Goal: Communication & Community: Participate in discussion

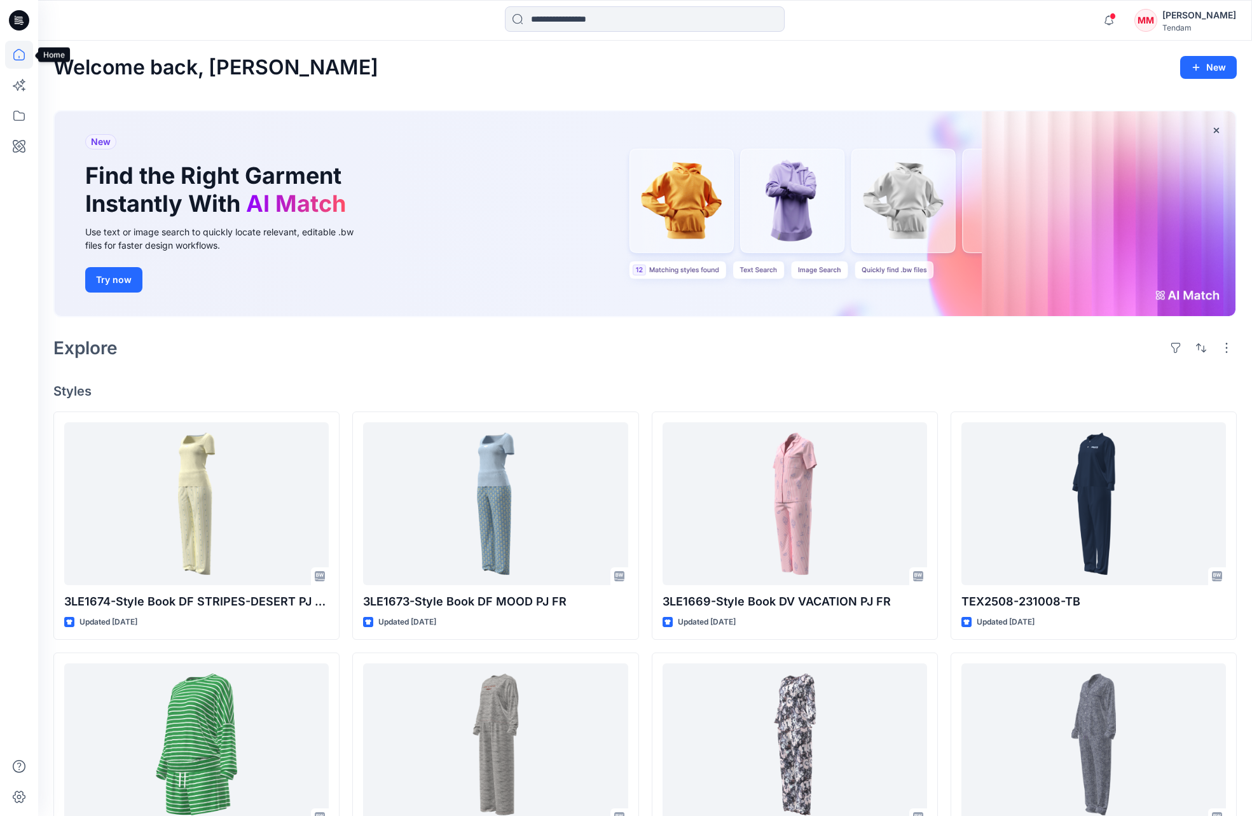
click at [20, 49] on icon at bounding box center [19, 55] width 28 height 28
click at [18, 51] on icon at bounding box center [19, 55] width 28 height 28
click at [19, 53] on icon at bounding box center [19, 55] width 28 height 28
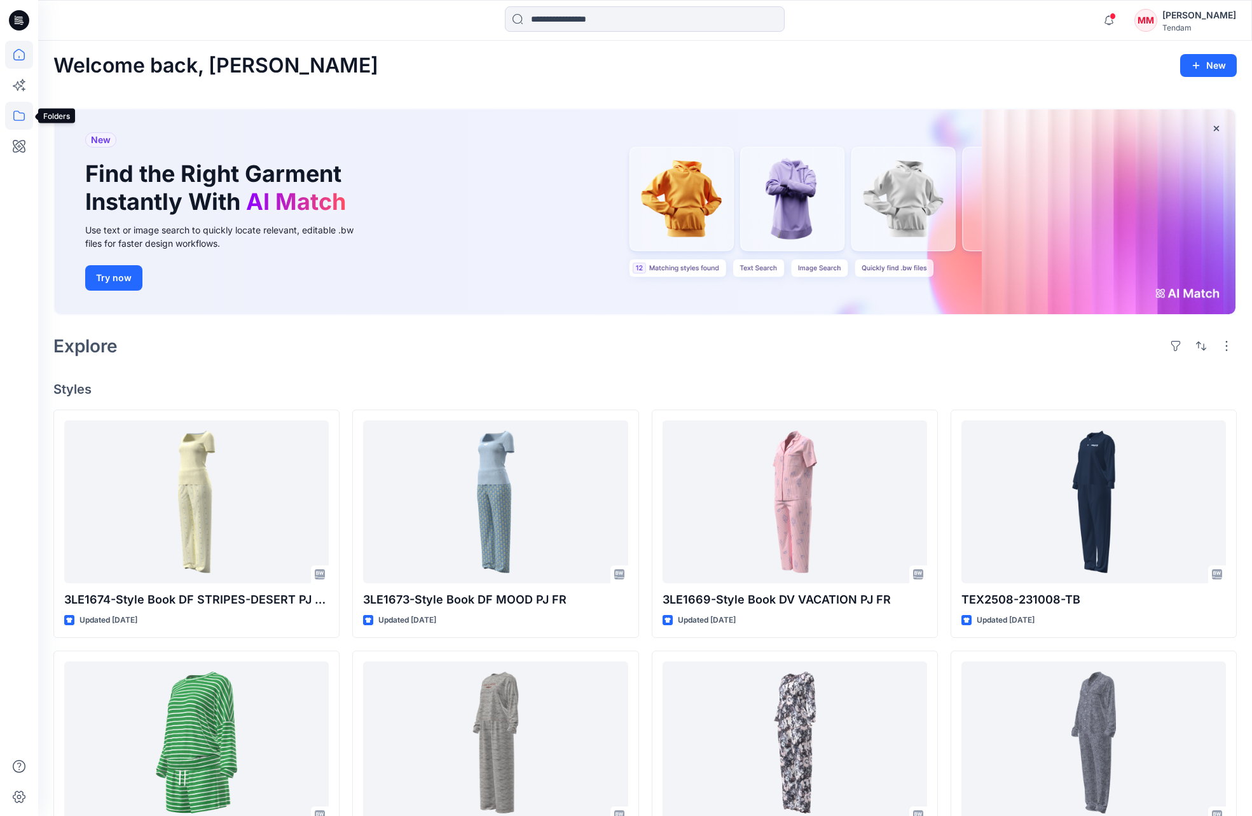
click at [17, 119] on icon at bounding box center [19, 116] width 28 height 28
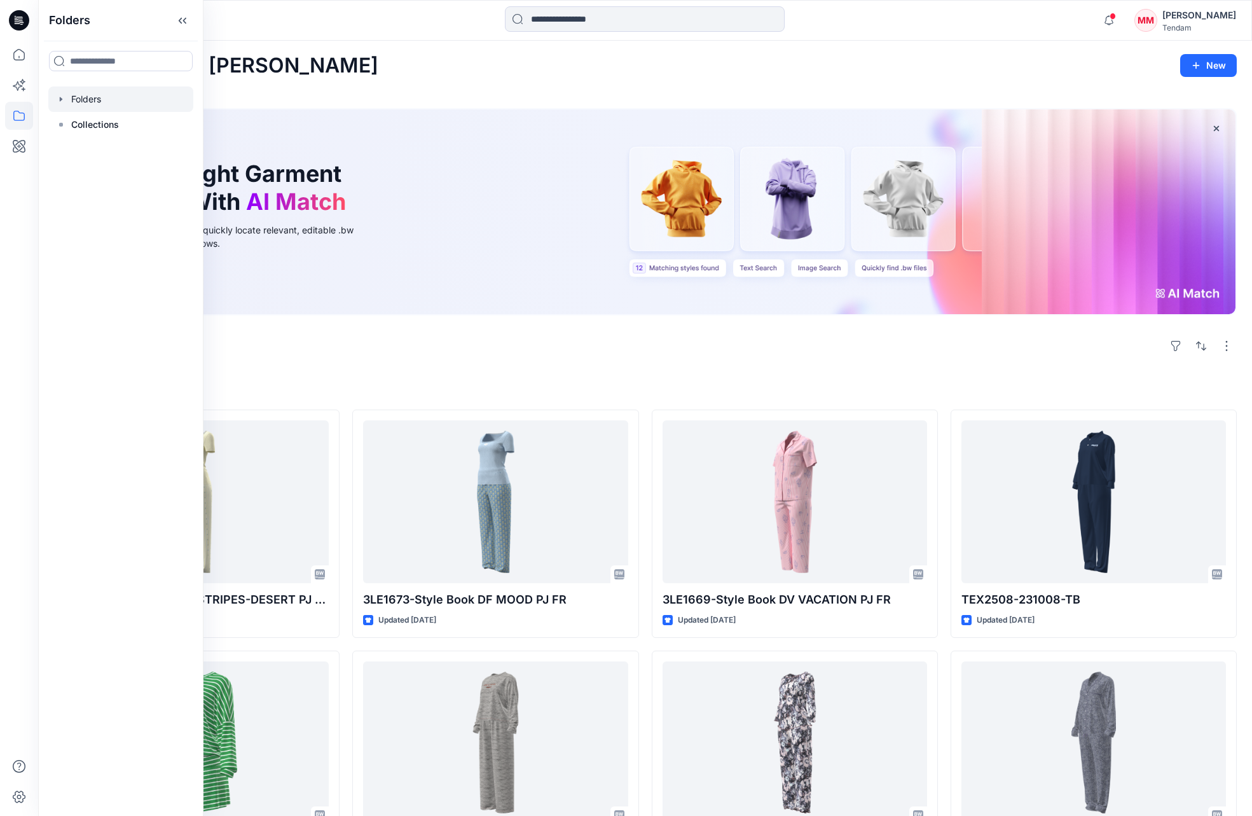
click at [93, 101] on div at bounding box center [120, 98] width 145 height 25
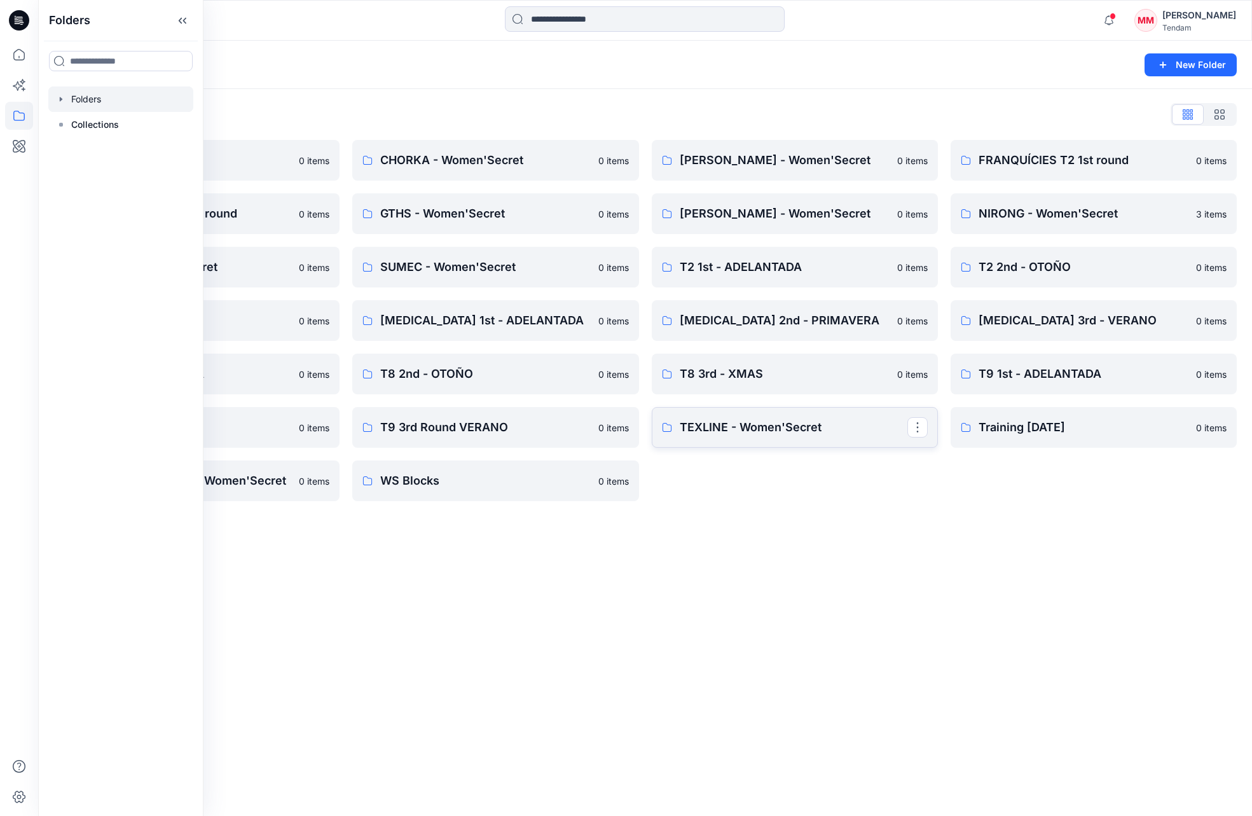
click at [793, 428] on p "TEXLINE - Women'Secret" at bounding box center [794, 427] width 228 height 18
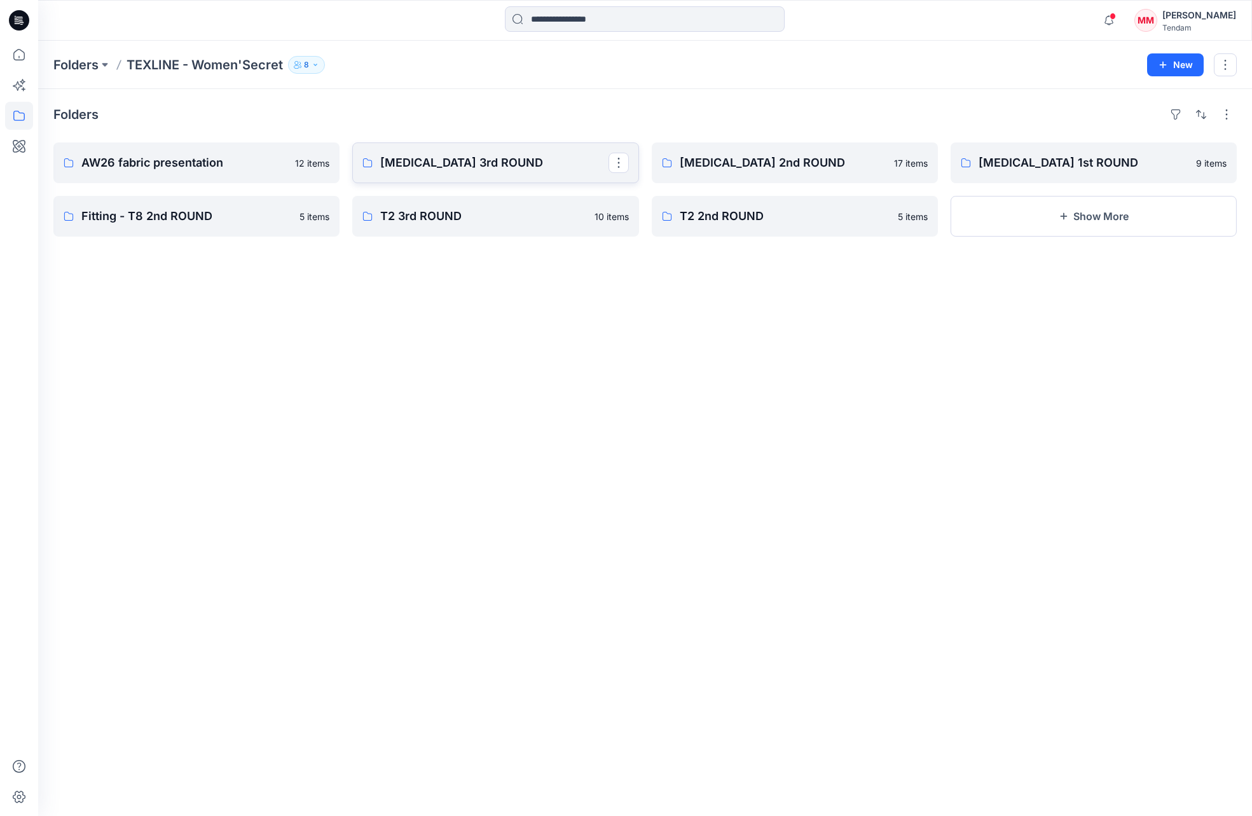
click at [432, 170] on p "[MEDICAL_DATA] 3rd ROUND" at bounding box center [494, 163] width 228 height 18
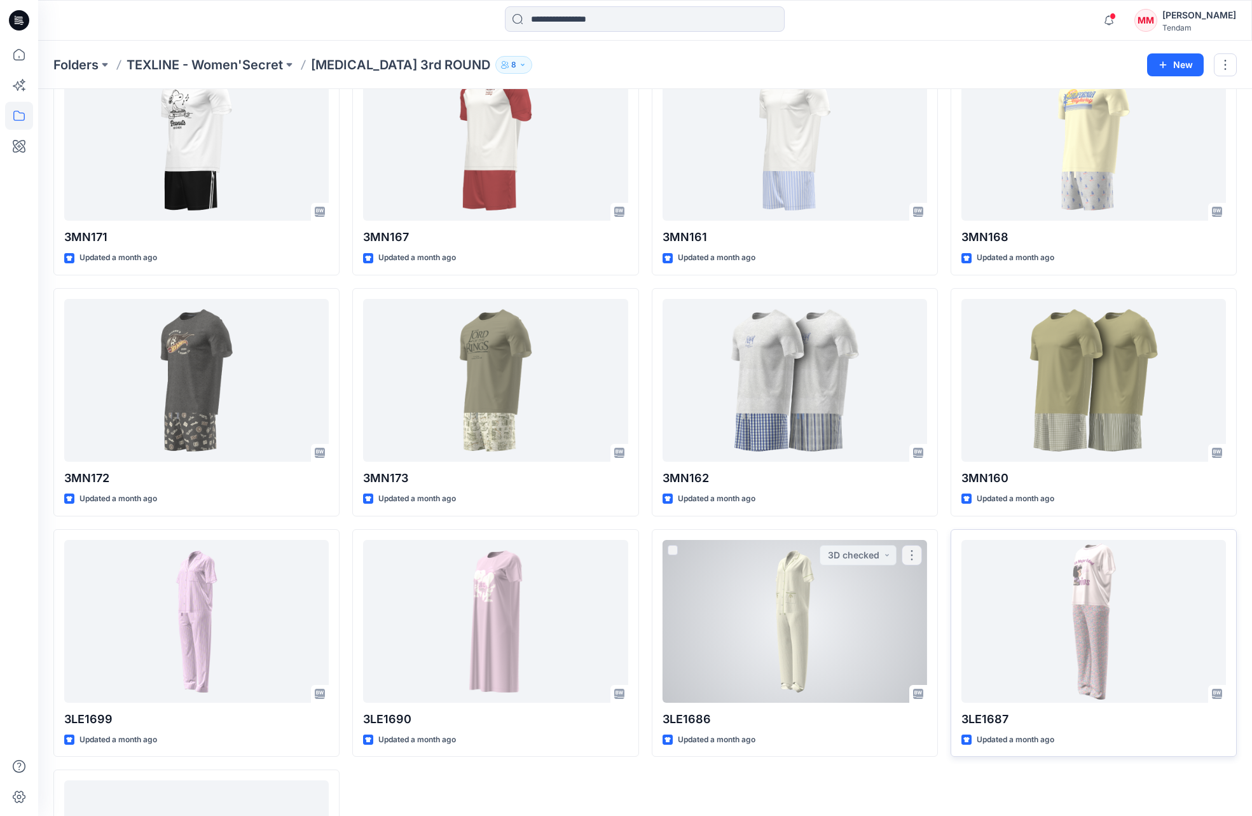
scroll to position [95, 0]
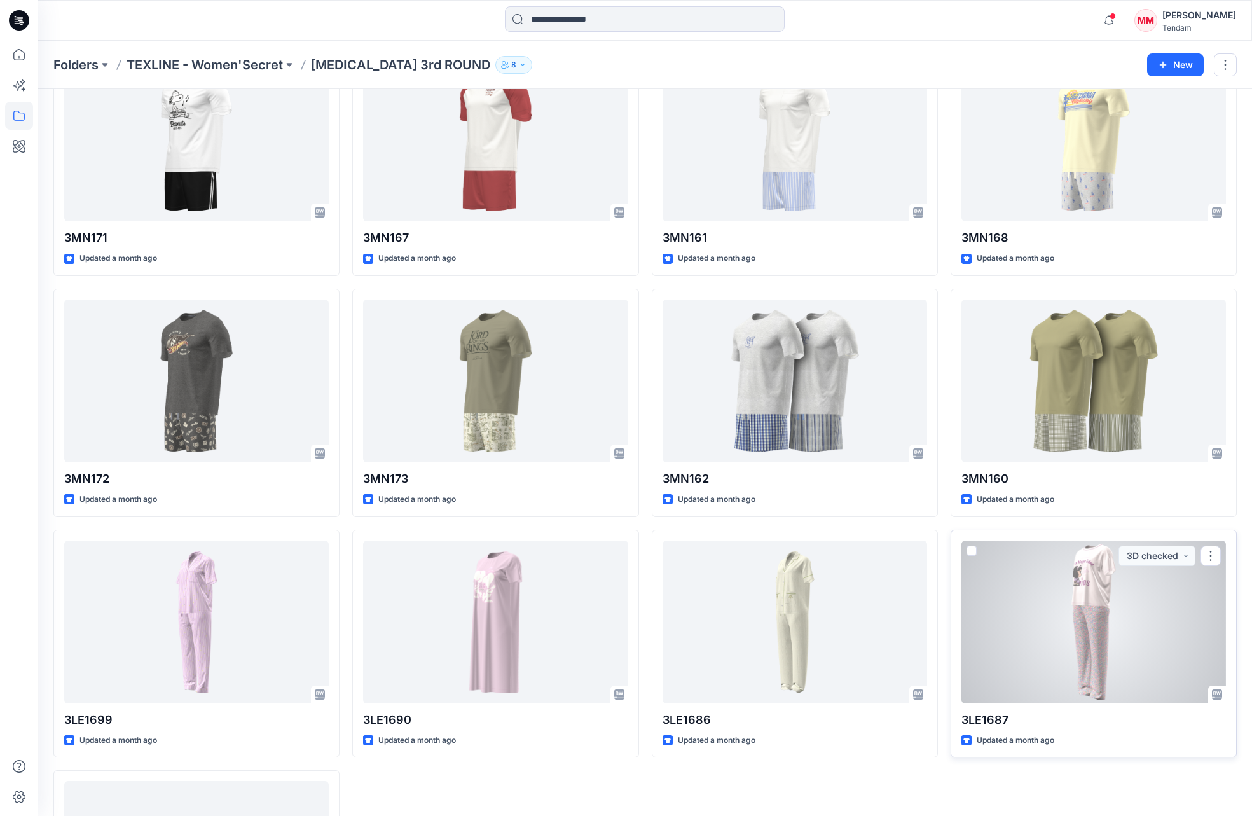
click at [1020, 629] on div at bounding box center [1093, 621] width 264 height 163
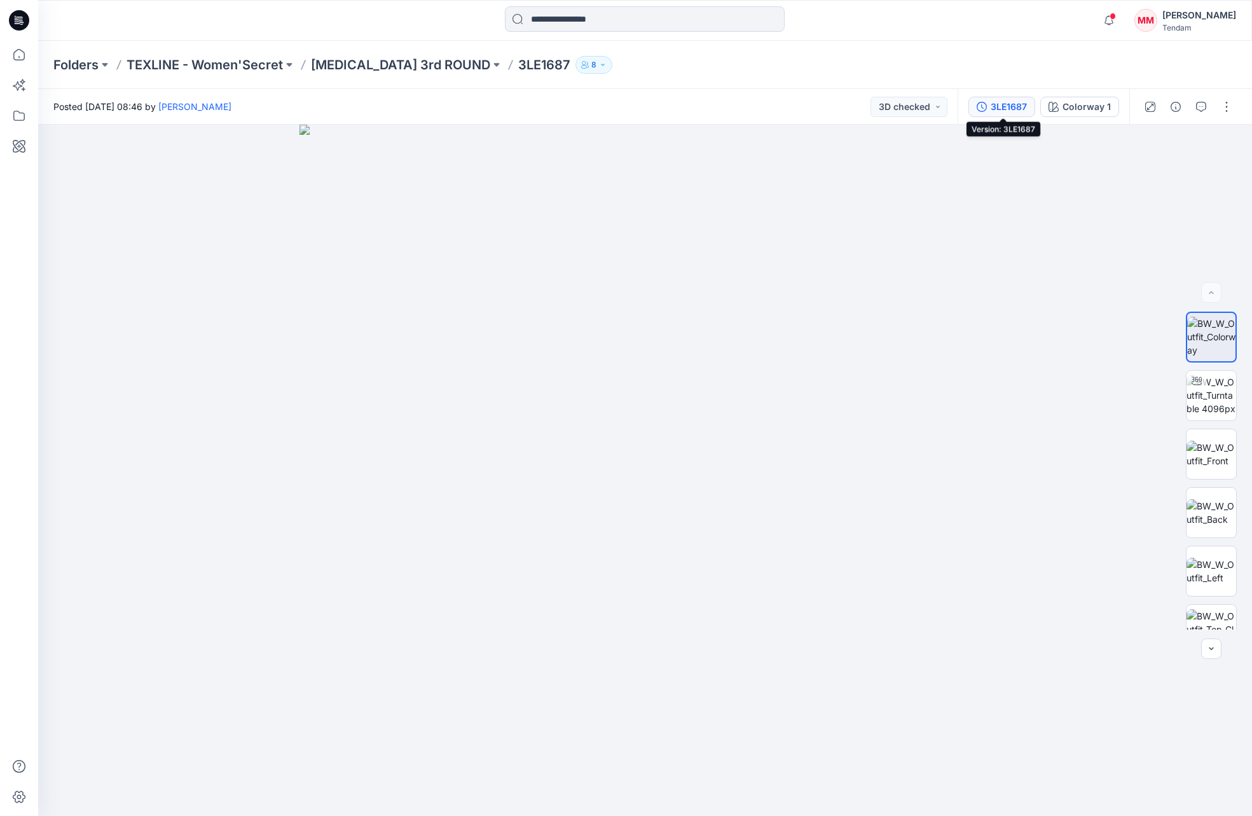
click at [1008, 105] on div "3LE1687" at bounding box center [1009, 107] width 36 height 14
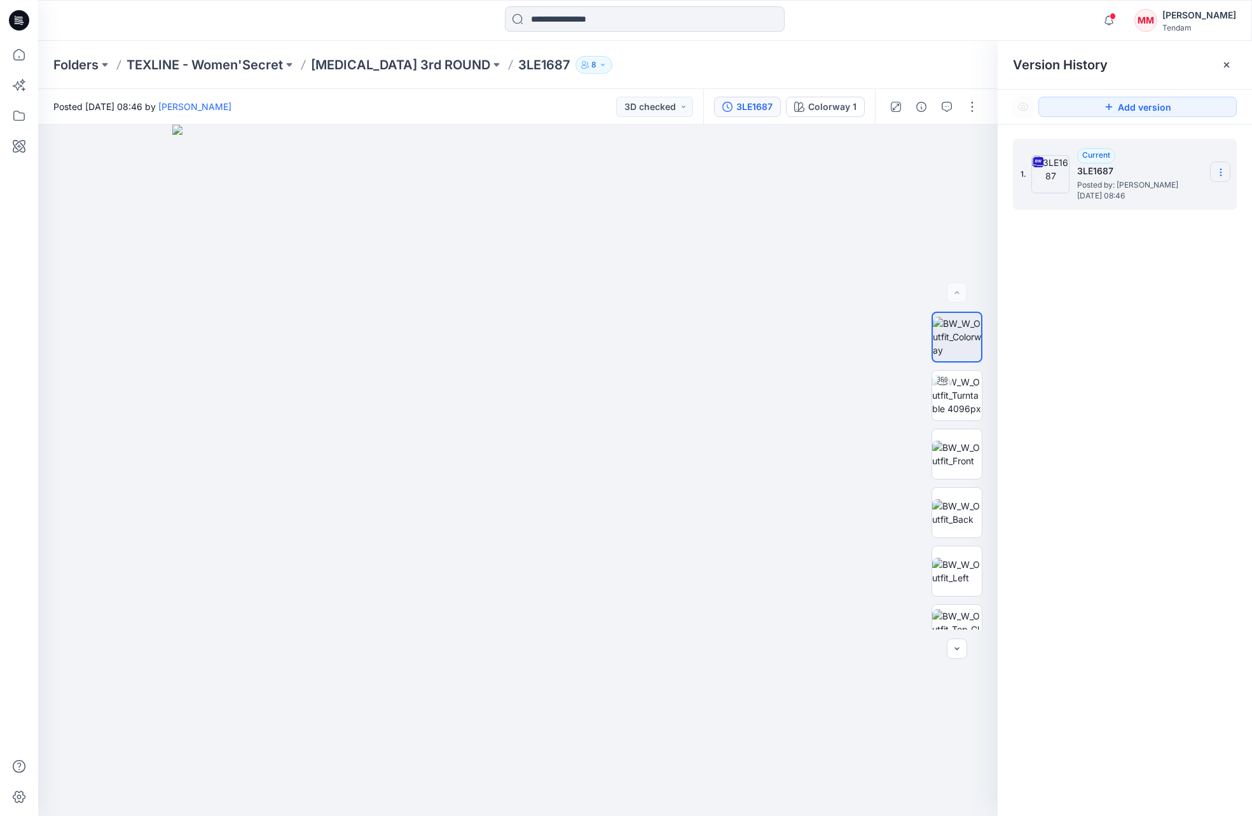
click at [1217, 174] on icon at bounding box center [1221, 172] width 10 height 10
click at [1168, 195] on span "Download Source BW File" at bounding box center [1156, 196] width 107 height 15
click at [1147, 162] on div "Current 3LE1687 Posted by: [PERSON_NAME] [DATE] 08:46" at bounding box center [1140, 174] width 127 height 52
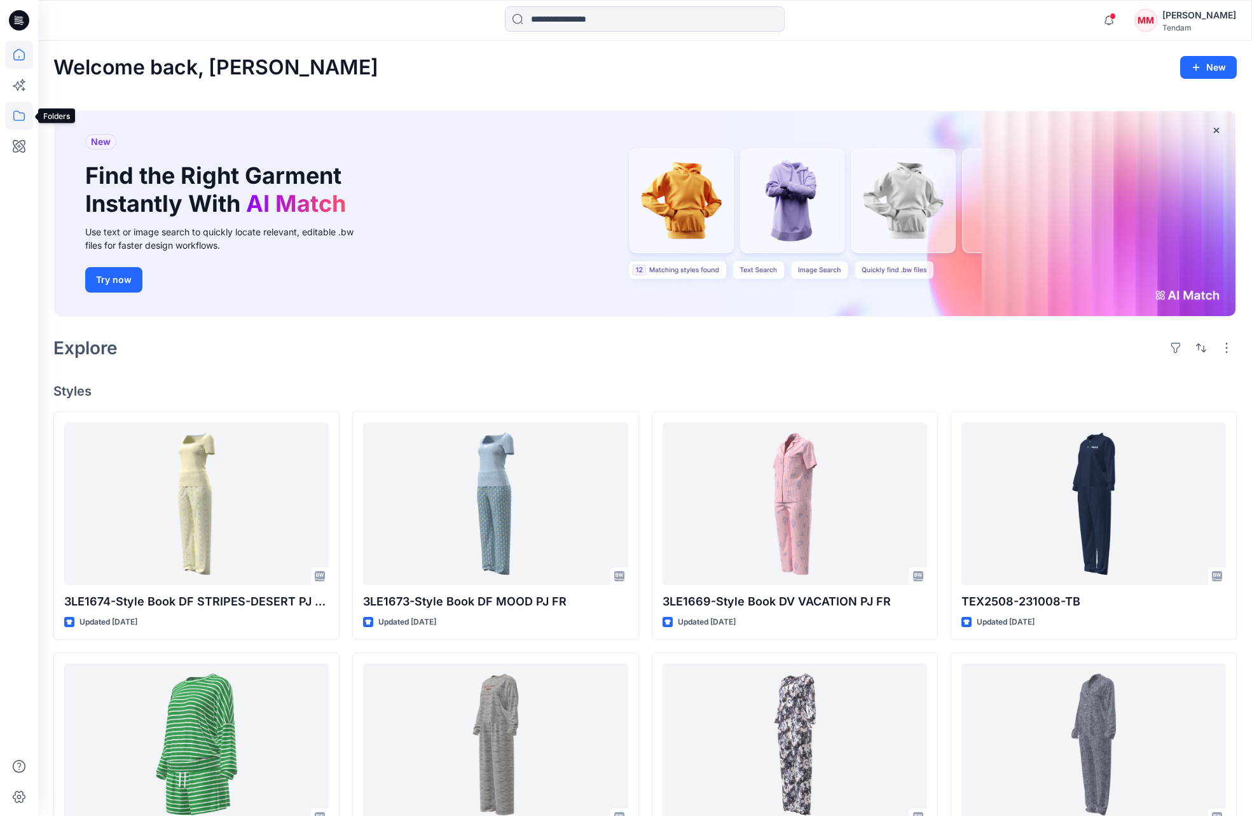
click at [15, 118] on icon at bounding box center [19, 116] width 28 height 28
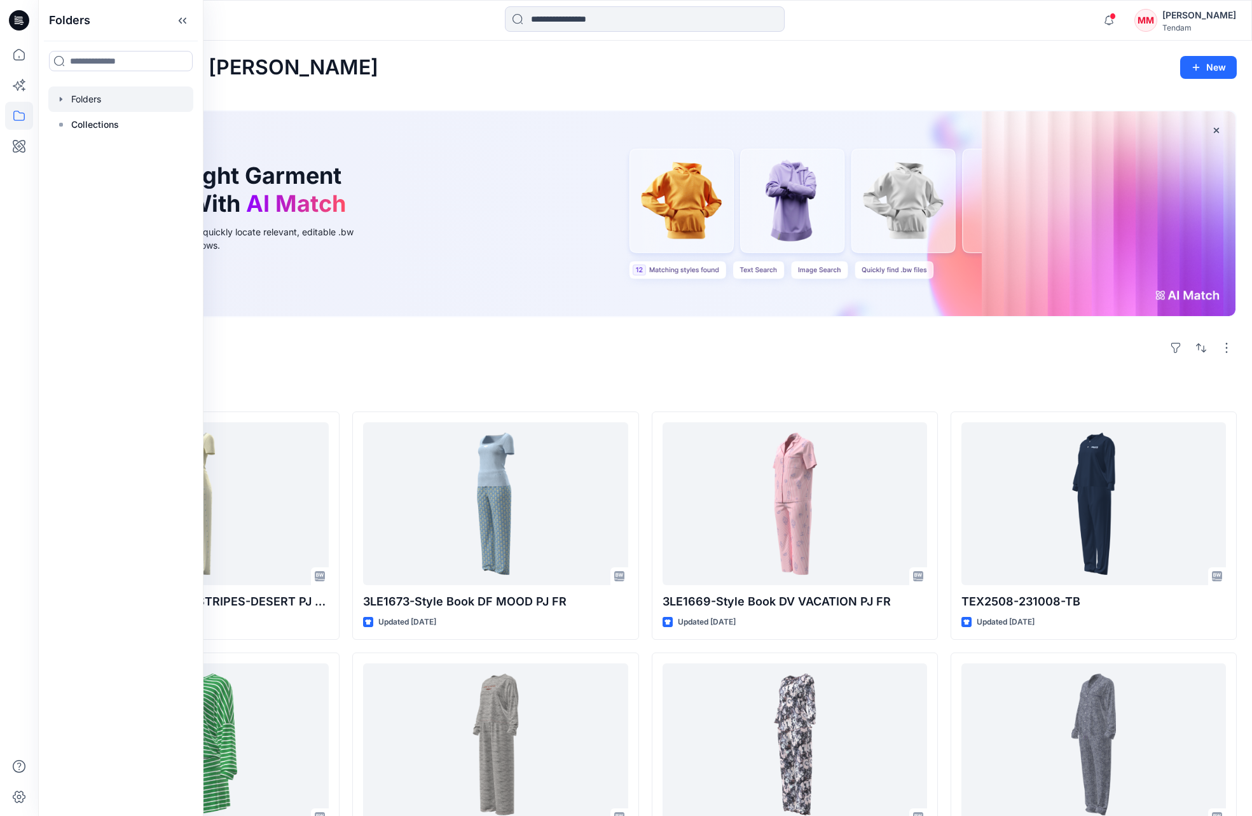
click at [105, 102] on div at bounding box center [120, 98] width 145 height 25
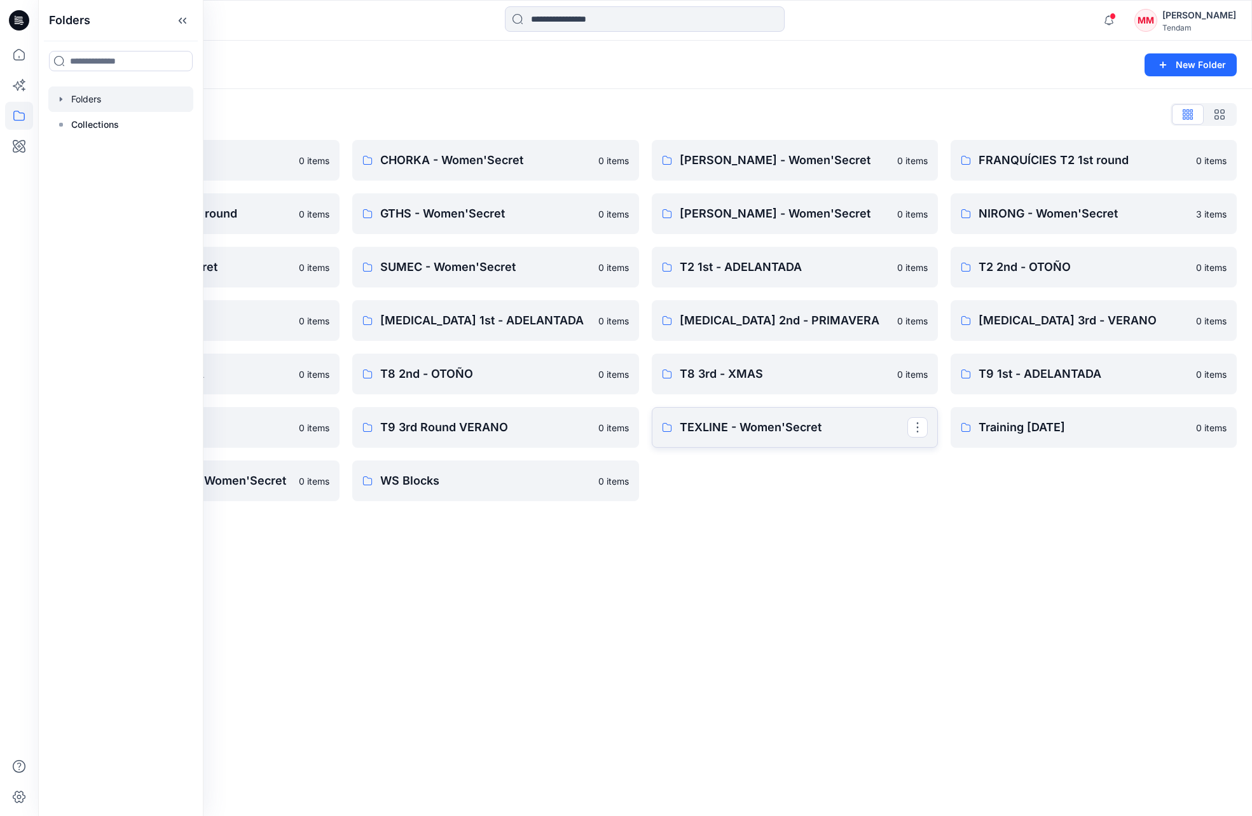
click at [766, 420] on p "TEXLINE - Women'Secret" at bounding box center [794, 427] width 228 height 18
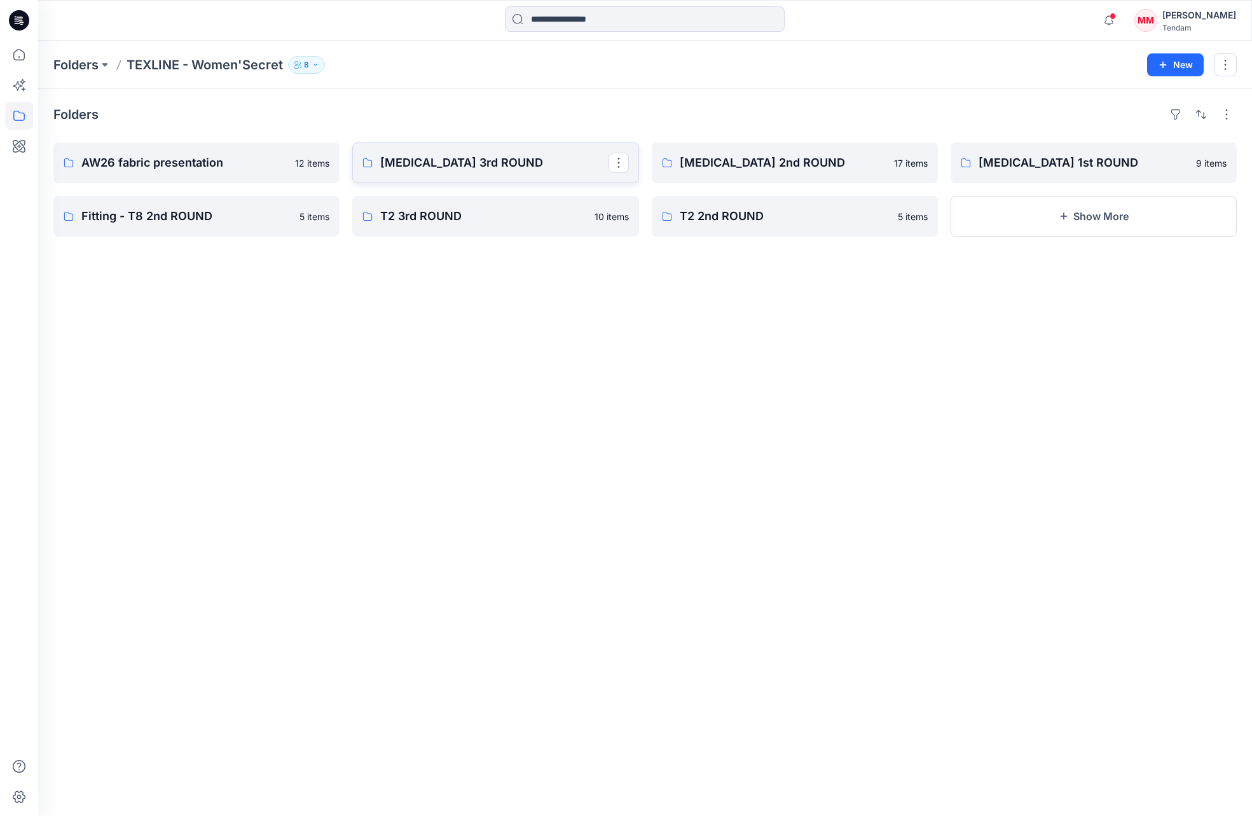
click at [484, 167] on p "[MEDICAL_DATA] 3rd ROUND" at bounding box center [494, 163] width 228 height 18
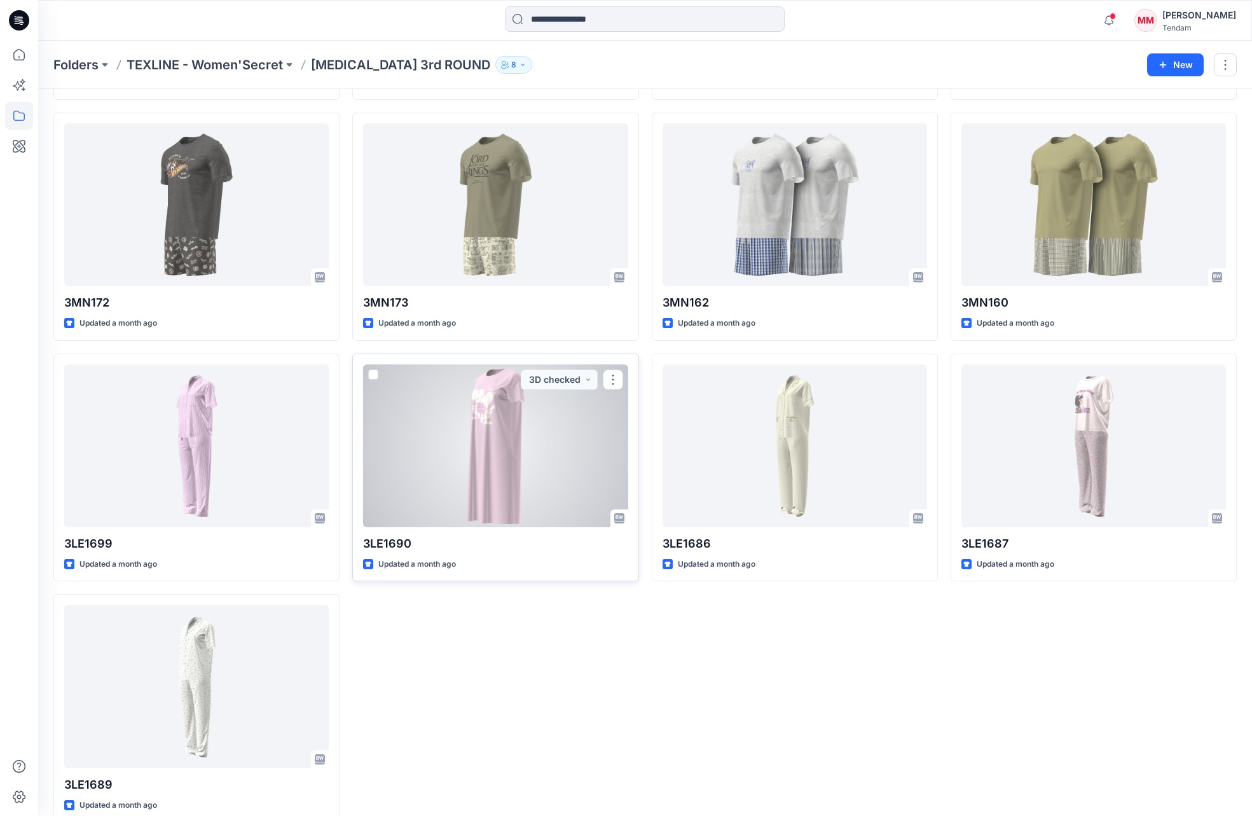
scroll to position [271, 0]
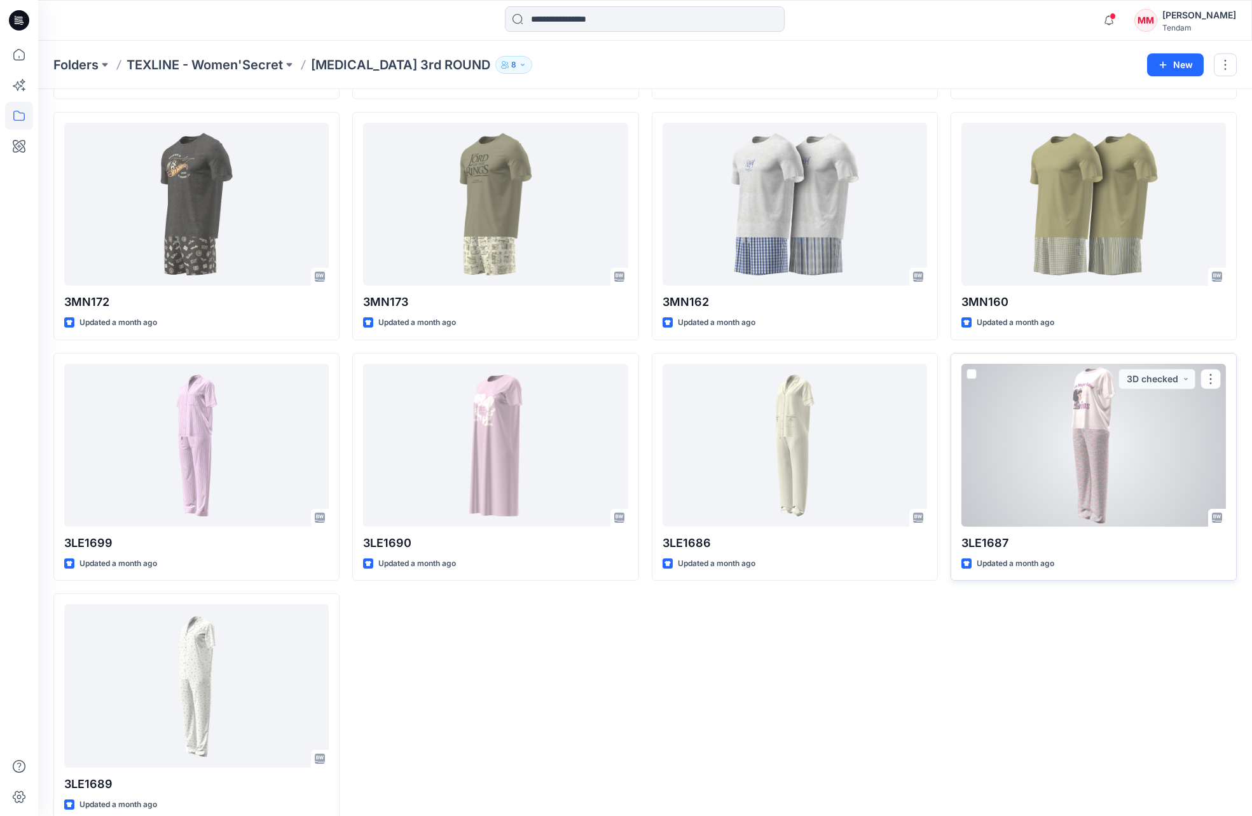
click at [1029, 464] on div at bounding box center [1093, 445] width 264 height 163
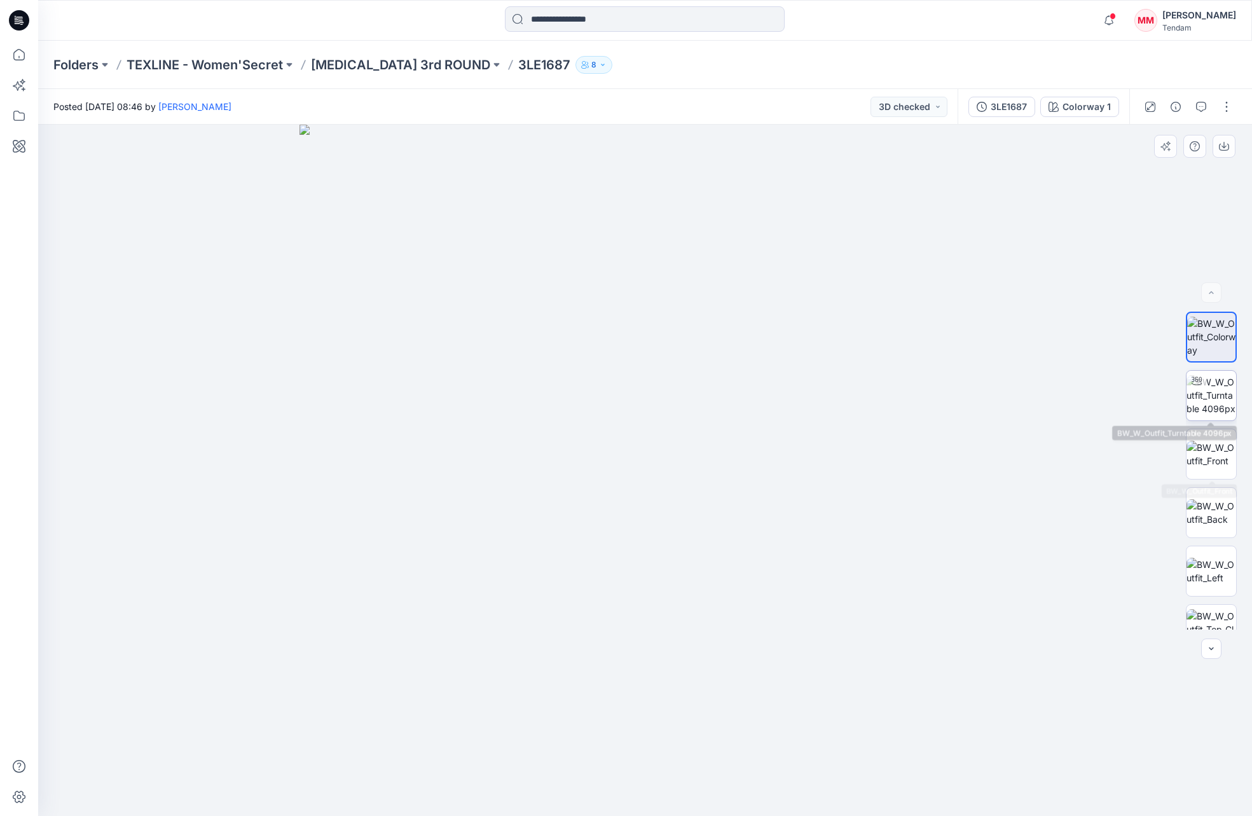
click at [1217, 413] on img at bounding box center [1211, 395] width 50 height 40
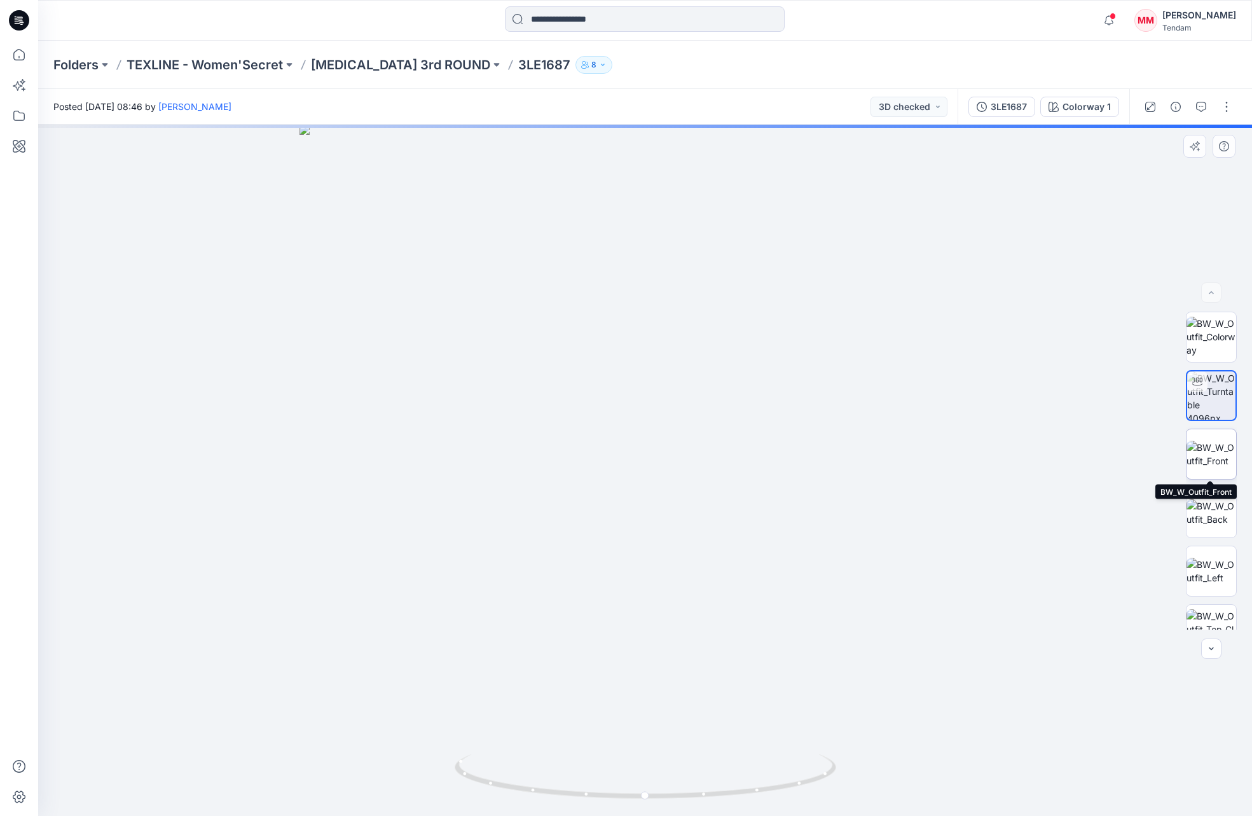
click at [1217, 465] on img at bounding box center [1211, 454] width 50 height 27
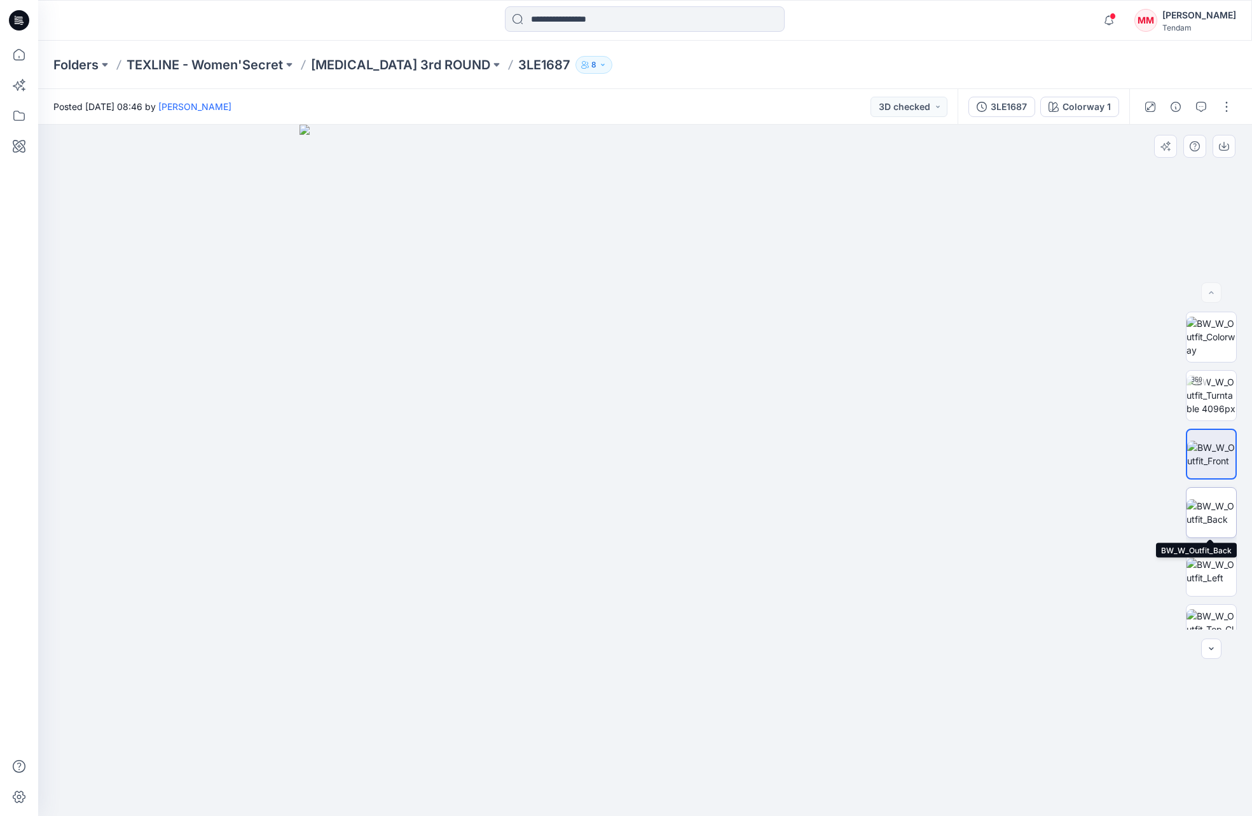
click at [1209, 520] on img at bounding box center [1211, 512] width 50 height 27
click at [1210, 571] on img at bounding box center [1211, 571] width 50 height 27
click at [1211, 614] on img at bounding box center [1211, 629] width 50 height 40
click at [1218, 575] on img at bounding box center [1211, 571] width 50 height 27
click at [1016, 104] on div "3LE1687" at bounding box center [1009, 107] width 36 height 14
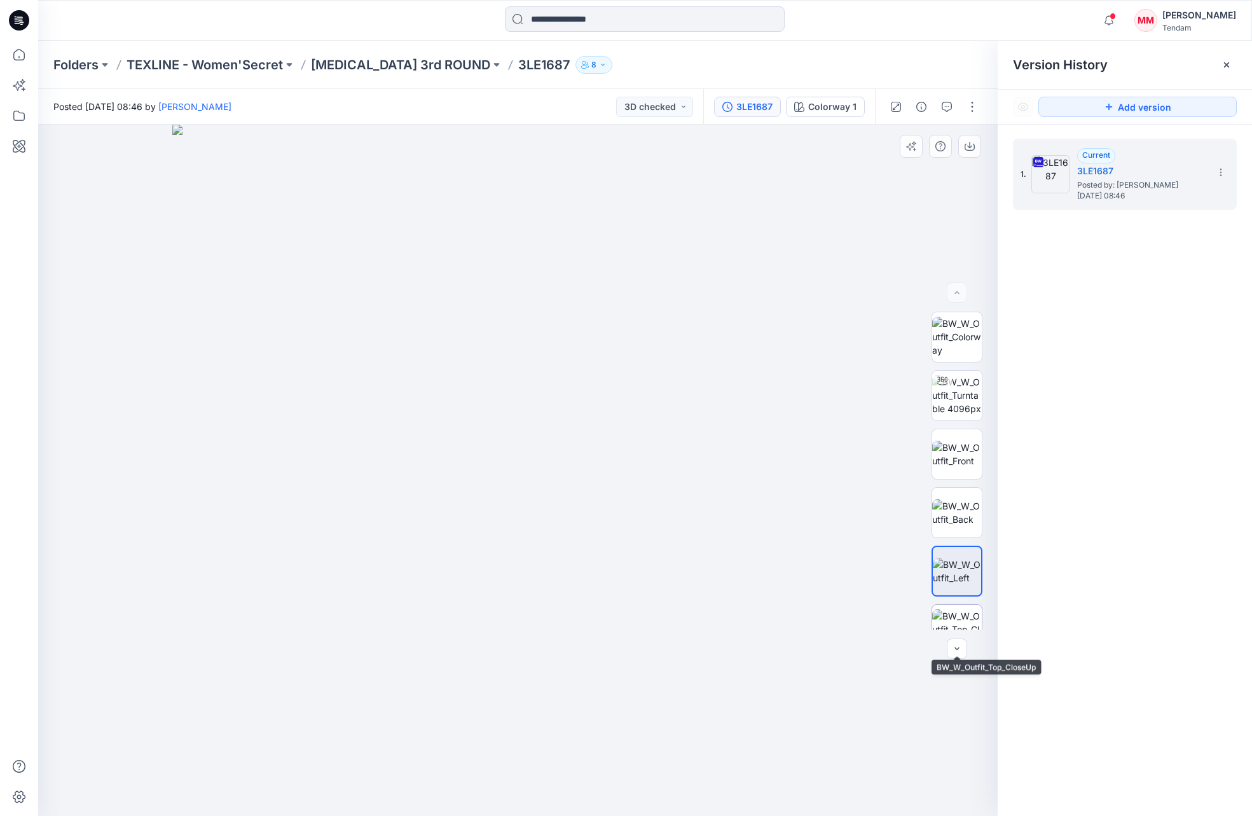
click at [956, 615] on img at bounding box center [957, 629] width 50 height 40
drag, startPoint x: 451, startPoint y: 305, endPoint x: 601, endPoint y: 427, distance: 193.4
click at [601, 427] on img at bounding box center [517, 470] width 691 height 691
drag, startPoint x: 479, startPoint y: 251, endPoint x: 675, endPoint y: 453, distance: 281.0
click at [552, 448] on img at bounding box center [517, 470] width 691 height 691
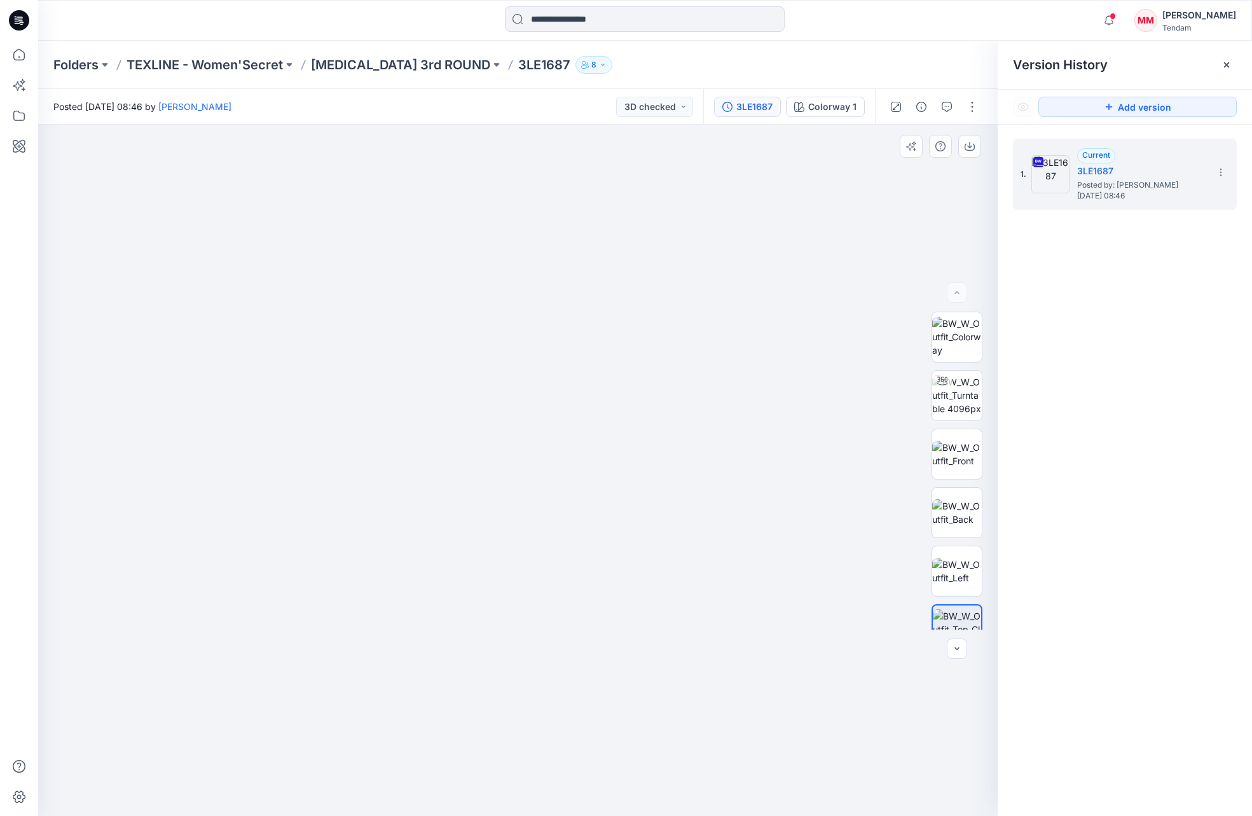
drag, startPoint x: 525, startPoint y: 233, endPoint x: 542, endPoint y: 554, distance: 321.5
drag, startPoint x: 623, startPoint y: 359, endPoint x: 576, endPoint y: 509, distance: 157.2
drag, startPoint x: 439, startPoint y: 465, endPoint x: 448, endPoint y: 678, distance: 213.2
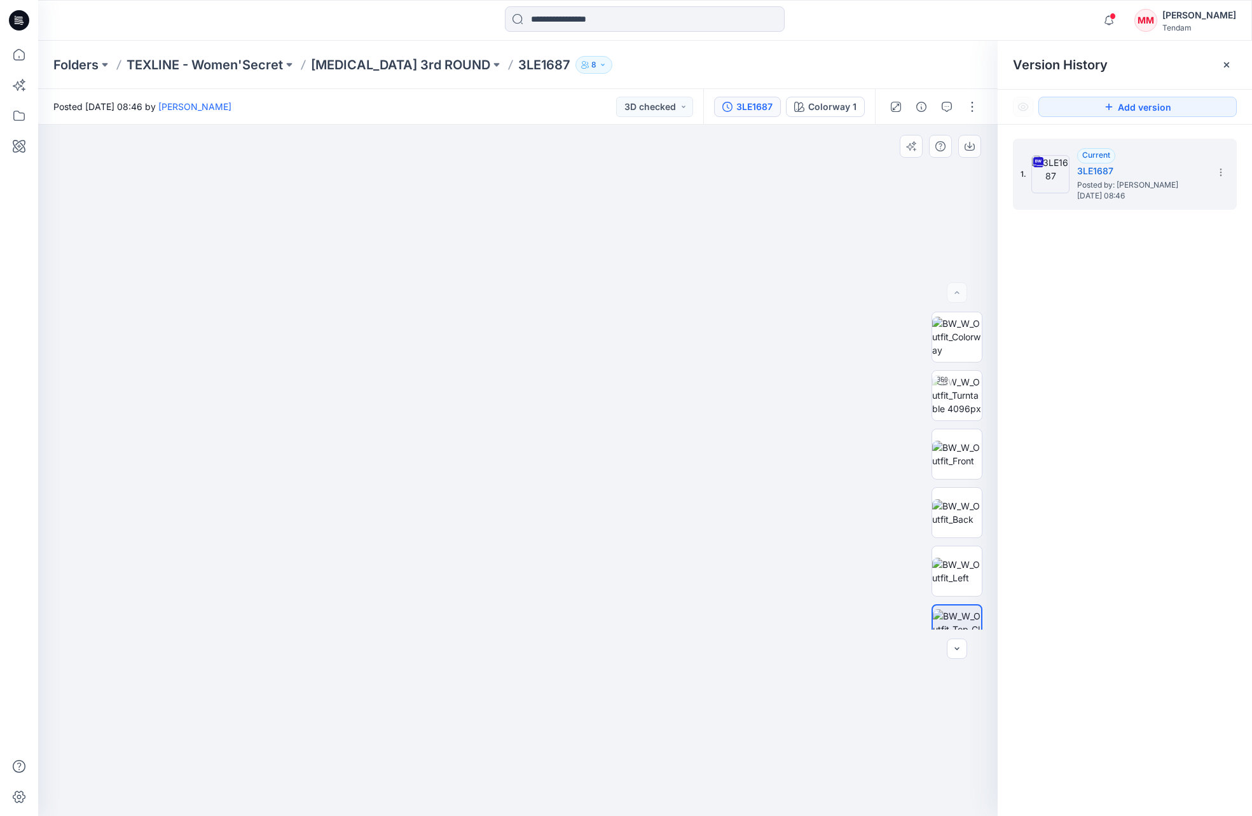
click at [441, 696] on img at bounding box center [437, 63] width 2604 height 1505
drag, startPoint x: 491, startPoint y: 450, endPoint x: 484, endPoint y: 518, distance: 68.4
click at [484, 519] on img at bounding box center [438, 180] width 2604 height 1272
click at [968, 575] on img at bounding box center [957, 571] width 50 height 27
click at [954, 507] on img at bounding box center [957, 512] width 50 height 27
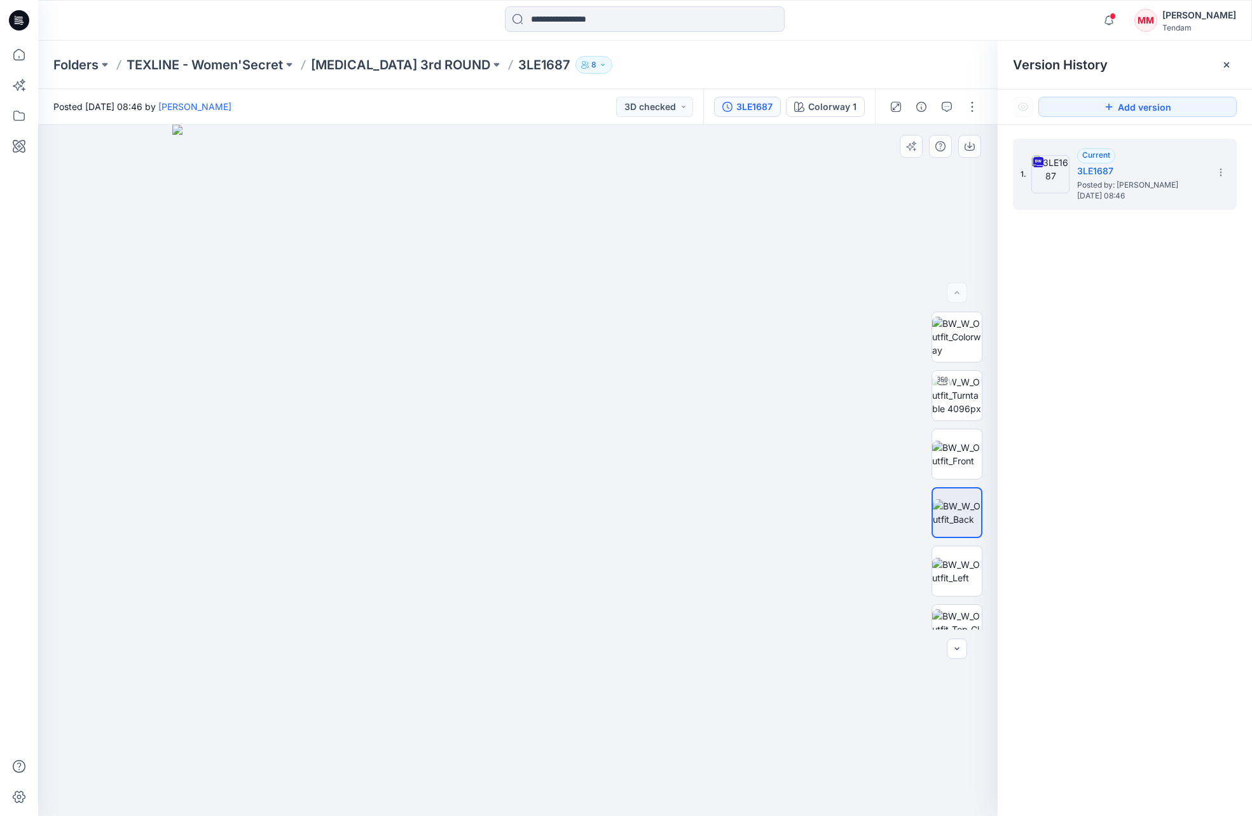
drag, startPoint x: 461, startPoint y: 263, endPoint x: 560, endPoint y: 301, distance: 106.5
click at [560, 301] on img at bounding box center [517, 470] width 691 height 691
drag, startPoint x: 472, startPoint y: 259, endPoint x: 612, endPoint y: 313, distance: 149.6
click at [673, 318] on img at bounding box center [517, 470] width 691 height 691
drag, startPoint x: 540, startPoint y: 163, endPoint x: 528, endPoint y: 713, distance: 549.5
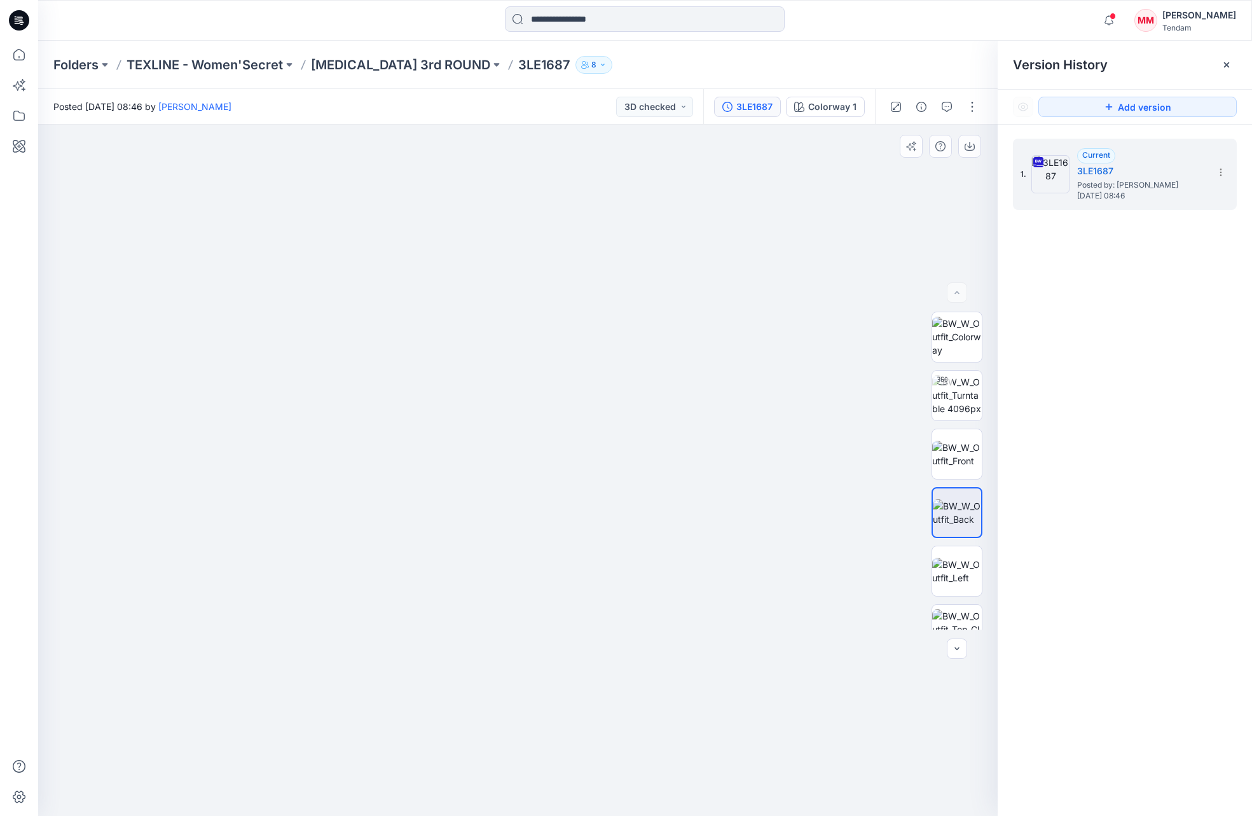
drag, startPoint x: 523, startPoint y: 467, endPoint x: 513, endPoint y: 718, distance: 251.3
click at [495, 815] on html "Notifications Your style 3LE1674-Style Book DF STRIPES-DESERT PJ FR has been up…" at bounding box center [626, 408] width 1252 height 816
drag, startPoint x: 601, startPoint y: 584, endPoint x: 651, endPoint y: 791, distance: 213.3
click at [655, 805] on img at bounding box center [531, 193] width 2604 height 1246
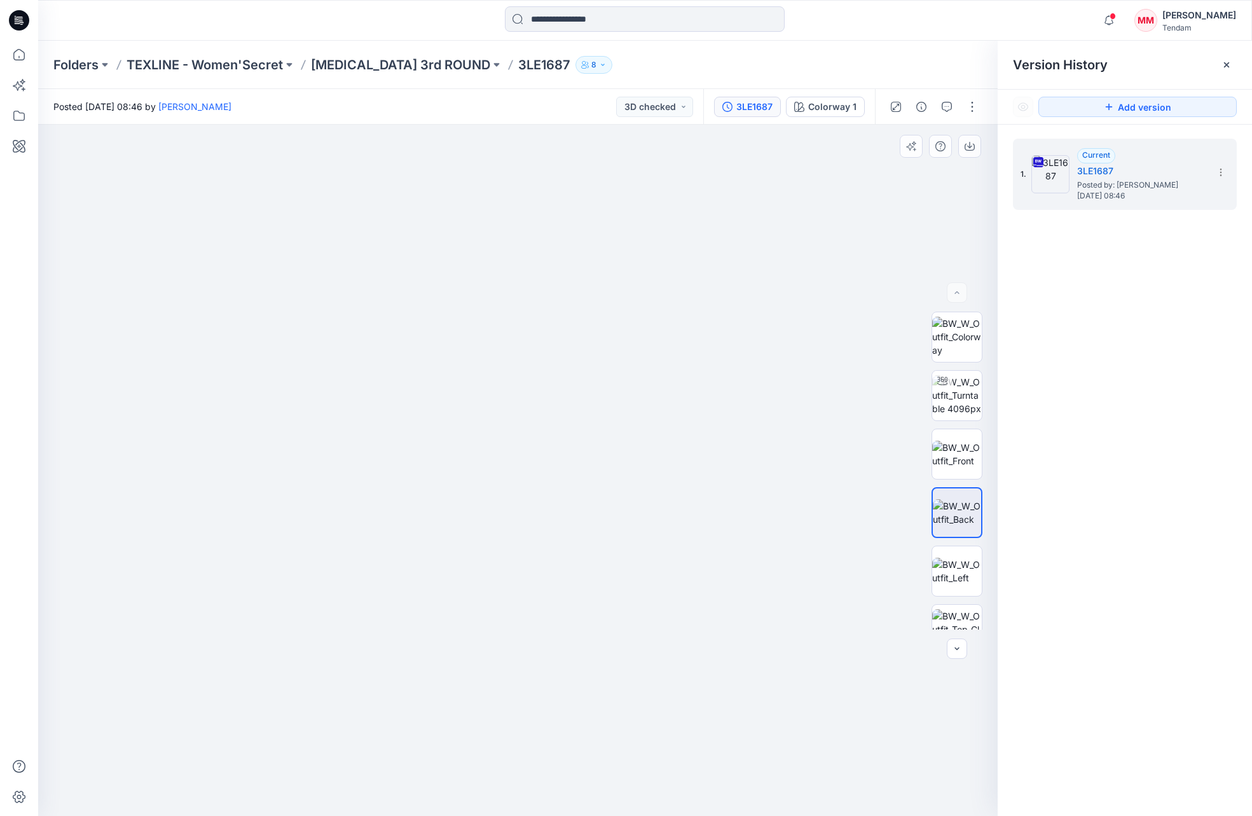
drag, startPoint x: 627, startPoint y: 666, endPoint x: 591, endPoint y: 680, distance: 38.3
click at [591, 680] on img at bounding box center [551, 310] width 2604 height 1012
click at [956, 572] on img at bounding box center [957, 571] width 50 height 27
click at [953, 650] on icon "button" at bounding box center [957, 648] width 10 height 10
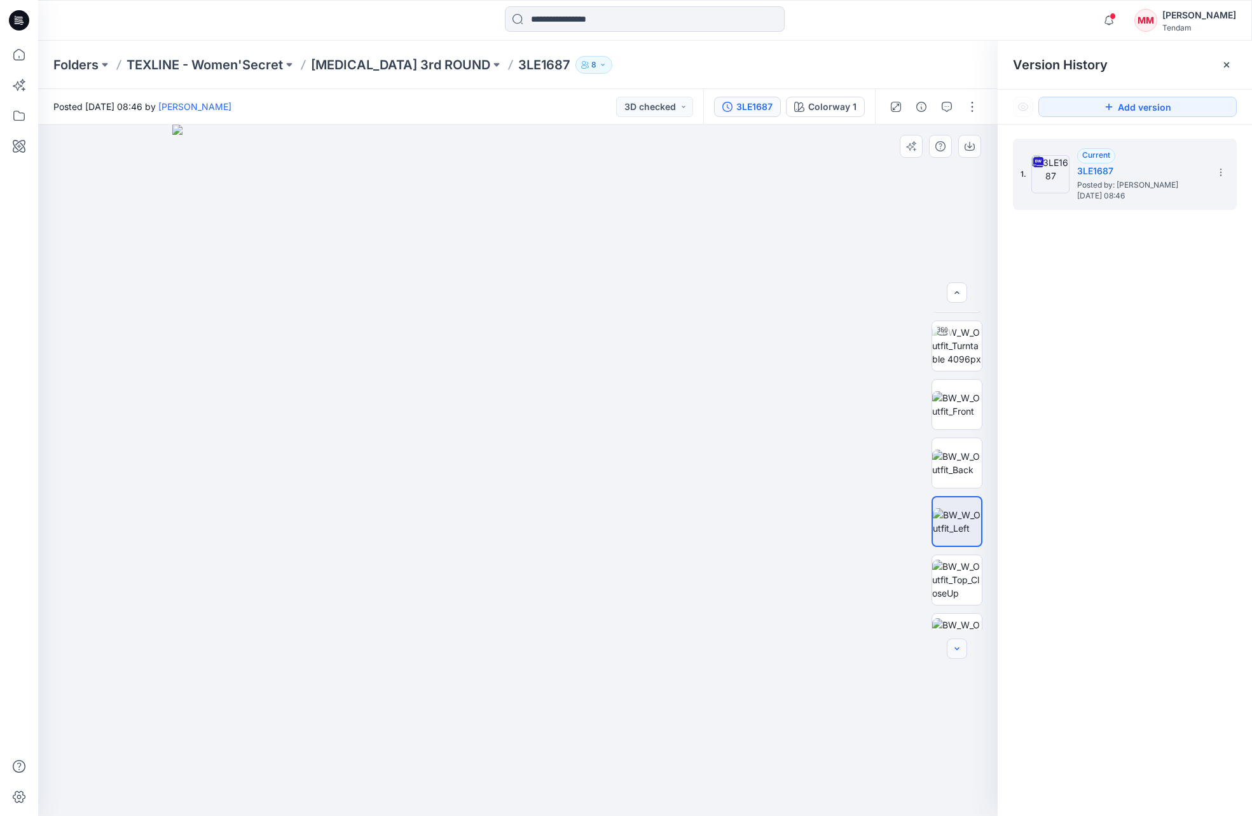
scroll to position [84, 0]
click at [953, 650] on div at bounding box center [957, 648] width 20 height 20
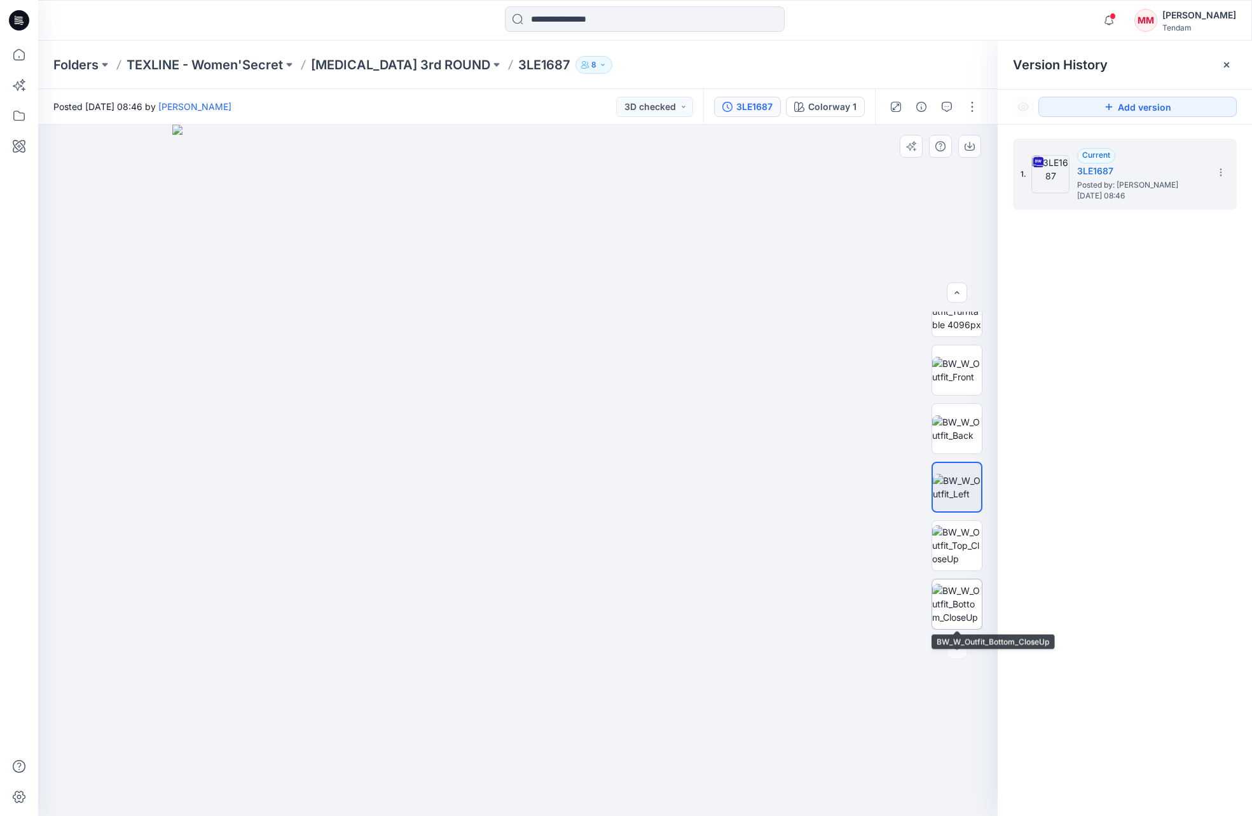
click at [953, 608] on img at bounding box center [957, 604] width 50 height 40
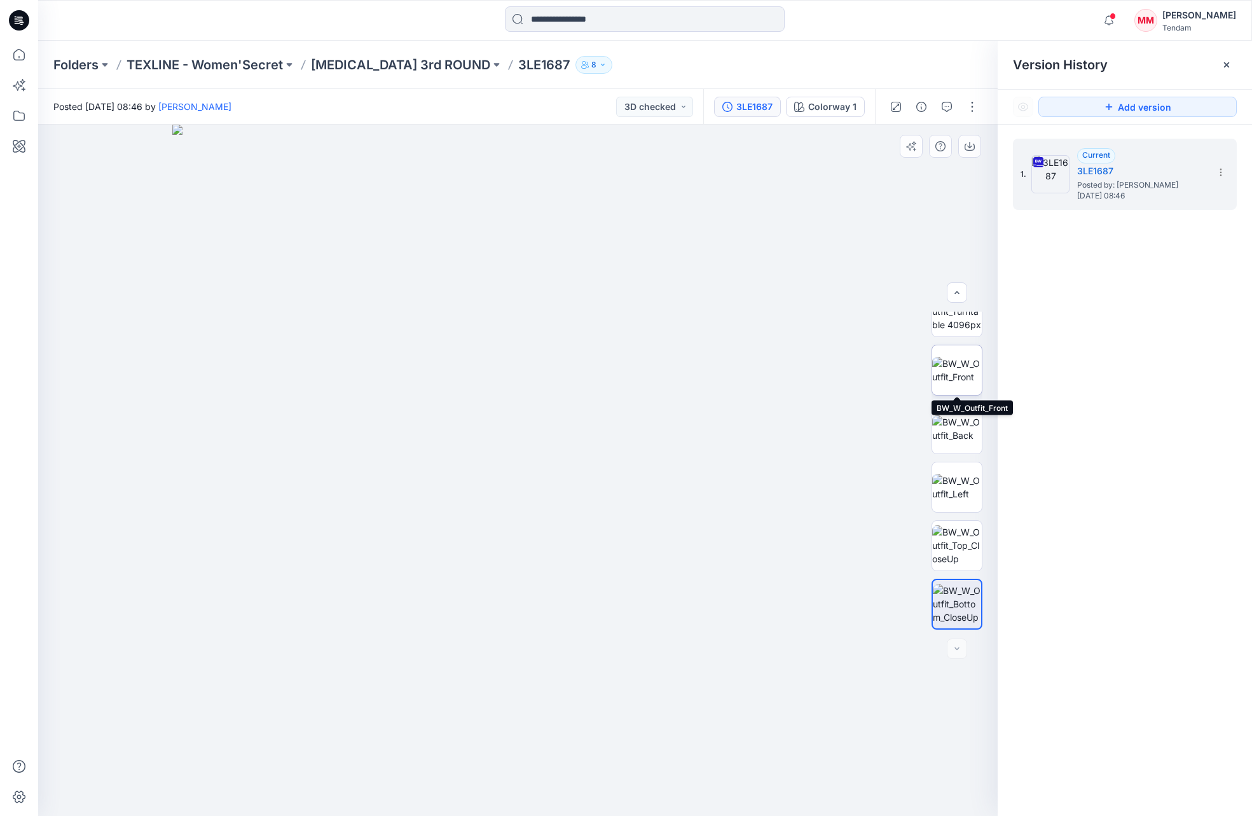
click at [956, 373] on img at bounding box center [957, 370] width 50 height 27
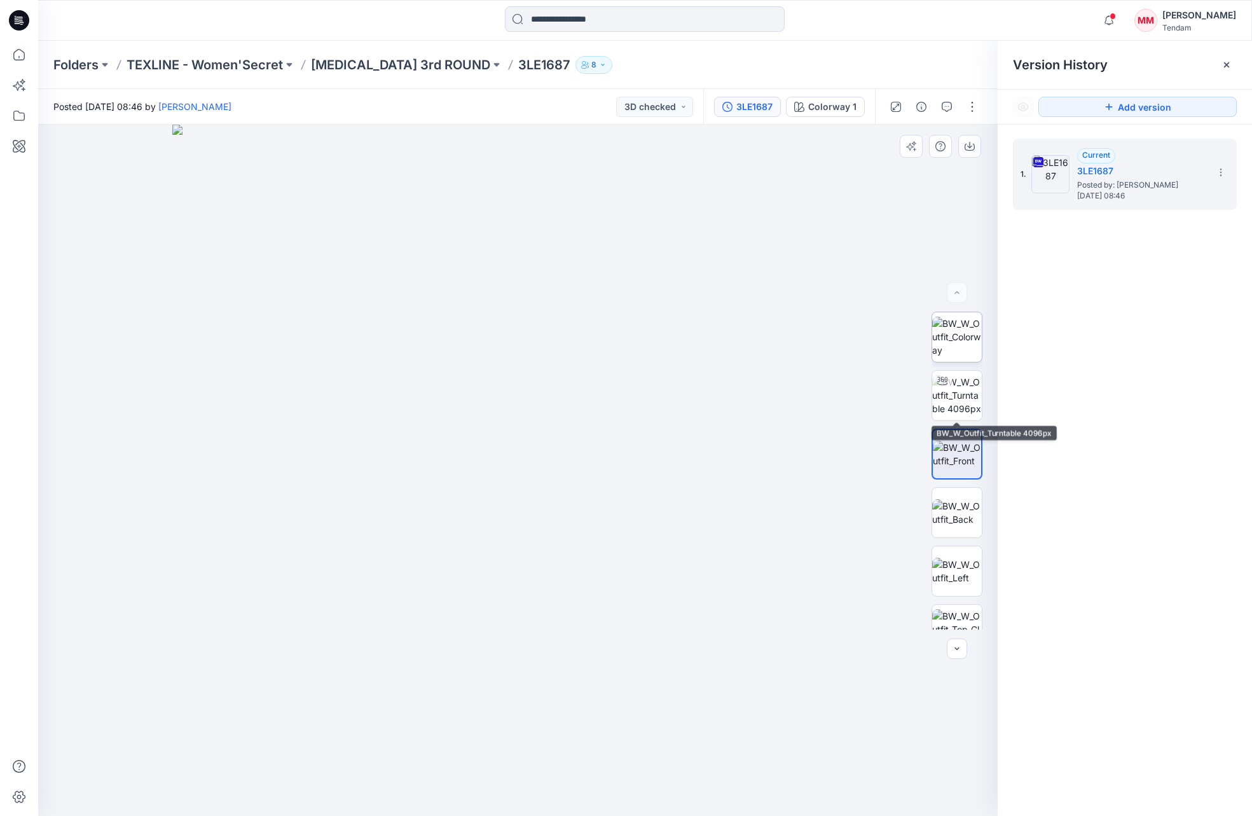
scroll to position [0, 0]
click at [961, 346] on img at bounding box center [957, 337] width 50 height 40
click at [947, 408] on img at bounding box center [957, 395] width 50 height 40
click at [950, 451] on img at bounding box center [957, 454] width 50 height 27
drag, startPoint x: 591, startPoint y: 277, endPoint x: 675, endPoint y: 546, distance: 281.7
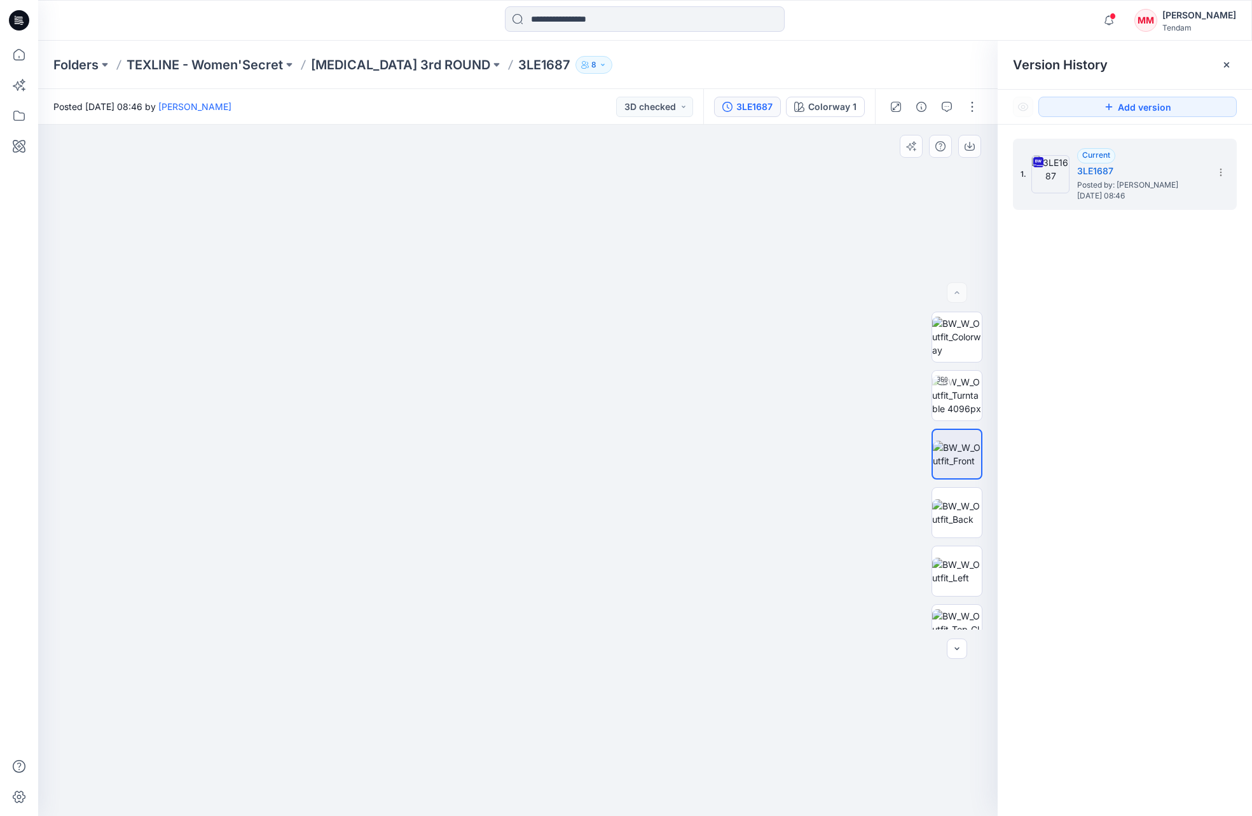
click at [581, 683] on img at bounding box center [509, 470] width 1160 height 691
click at [760, 104] on div "3LE1687" at bounding box center [754, 107] width 36 height 14
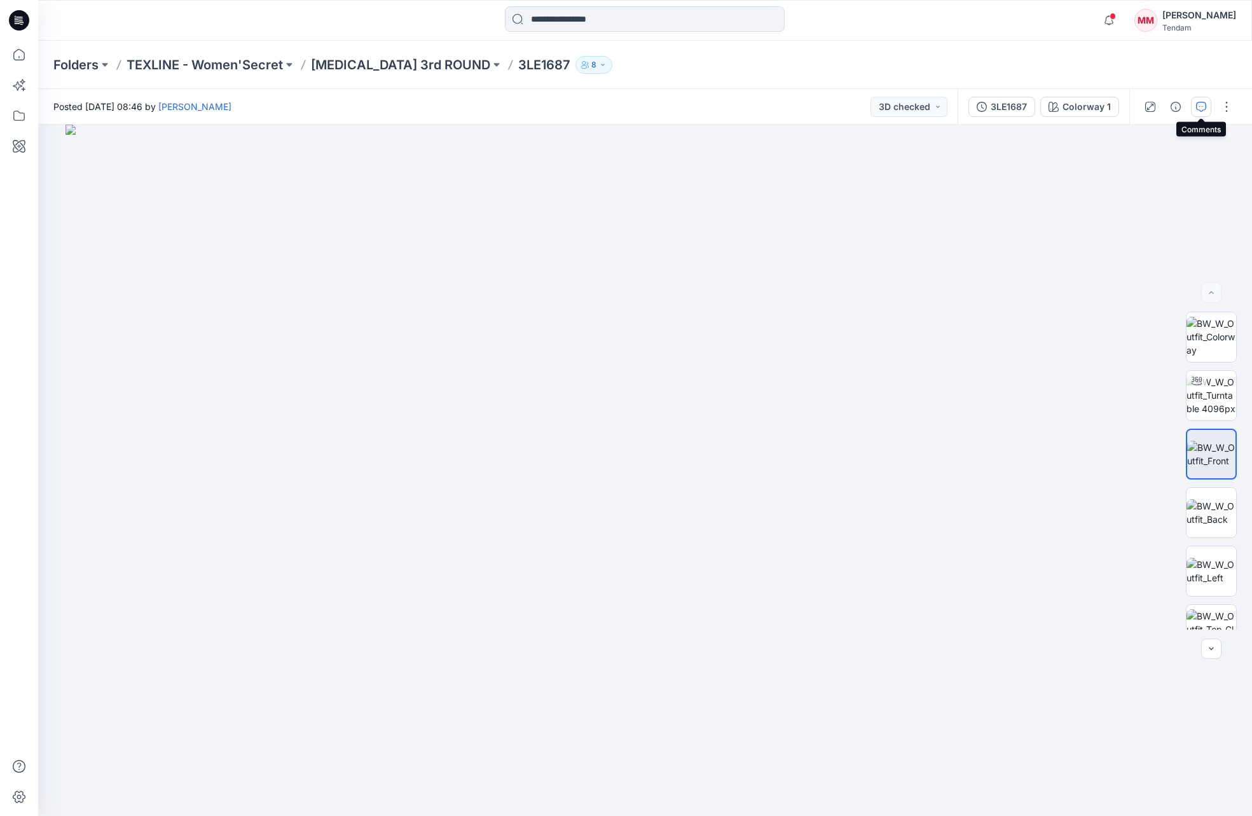
click at [1200, 110] on icon "button" at bounding box center [1201, 107] width 10 height 10
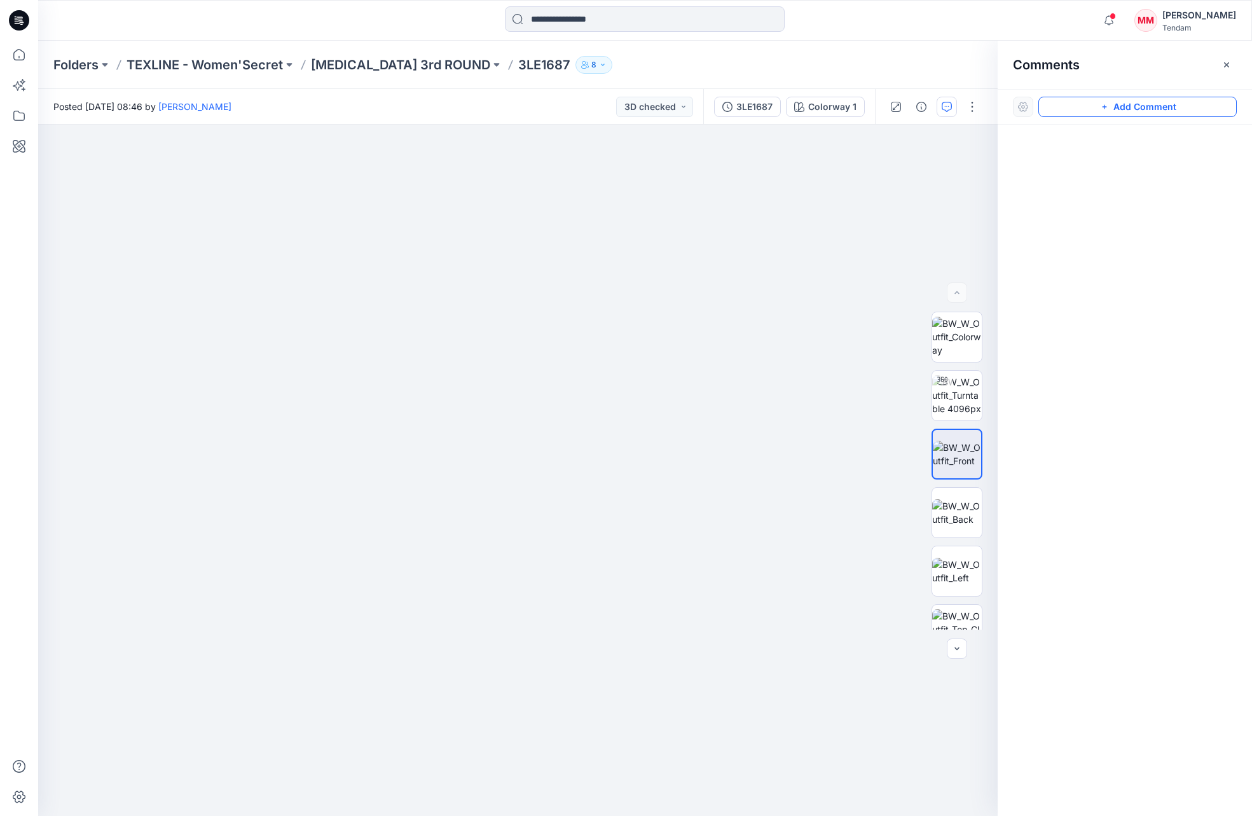
click at [1112, 108] on button "Add Comment" at bounding box center [1137, 107] width 198 height 20
click at [570, 364] on div "1" at bounding box center [517, 470] width 959 height 691
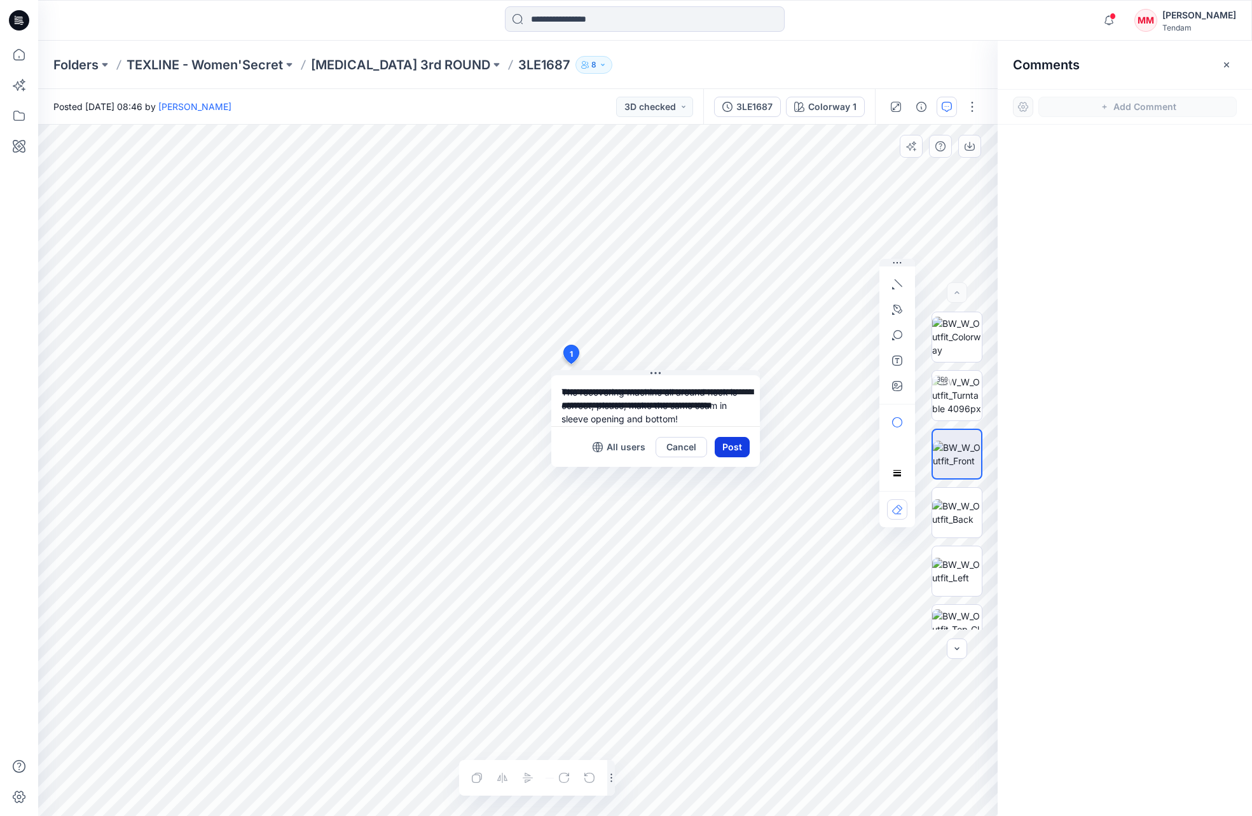
type textarea "**********"
click at [740, 446] on button "Post" at bounding box center [732, 447] width 35 height 20
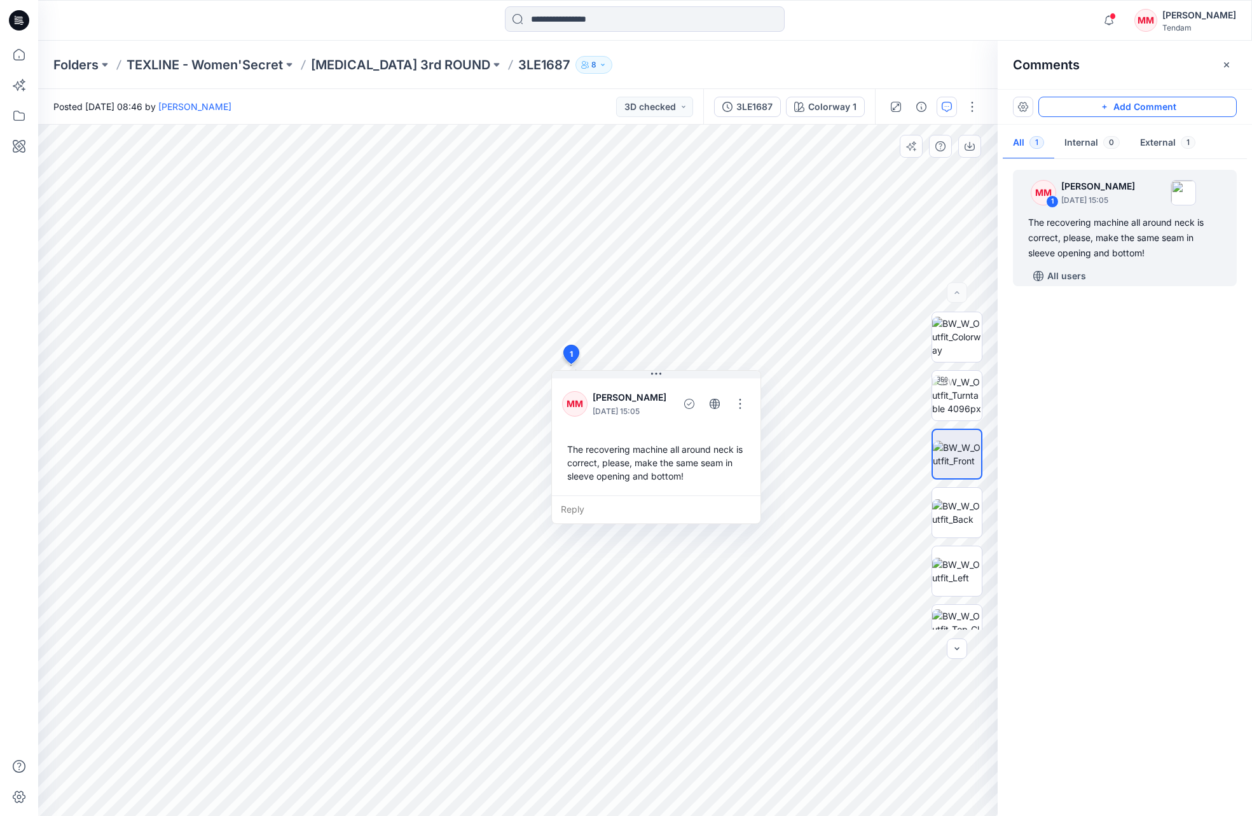
click at [1090, 105] on button "Add Comment" at bounding box center [1137, 107] width 198 height 20
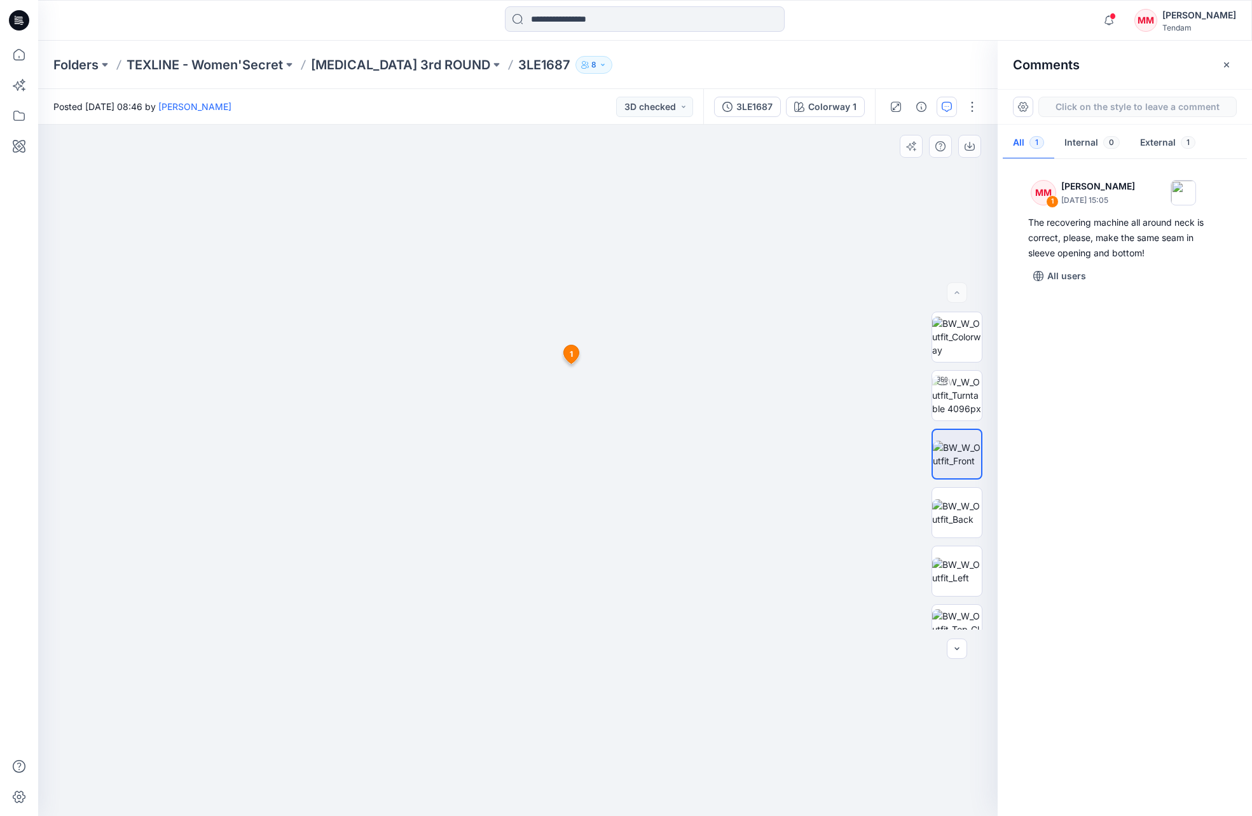
click at [647, 491] on div "2 1 MM Marta Miquel September 30, 2025 15:05 The recovering machine all around …" at bounding box center [517, 470] width 959 height 691
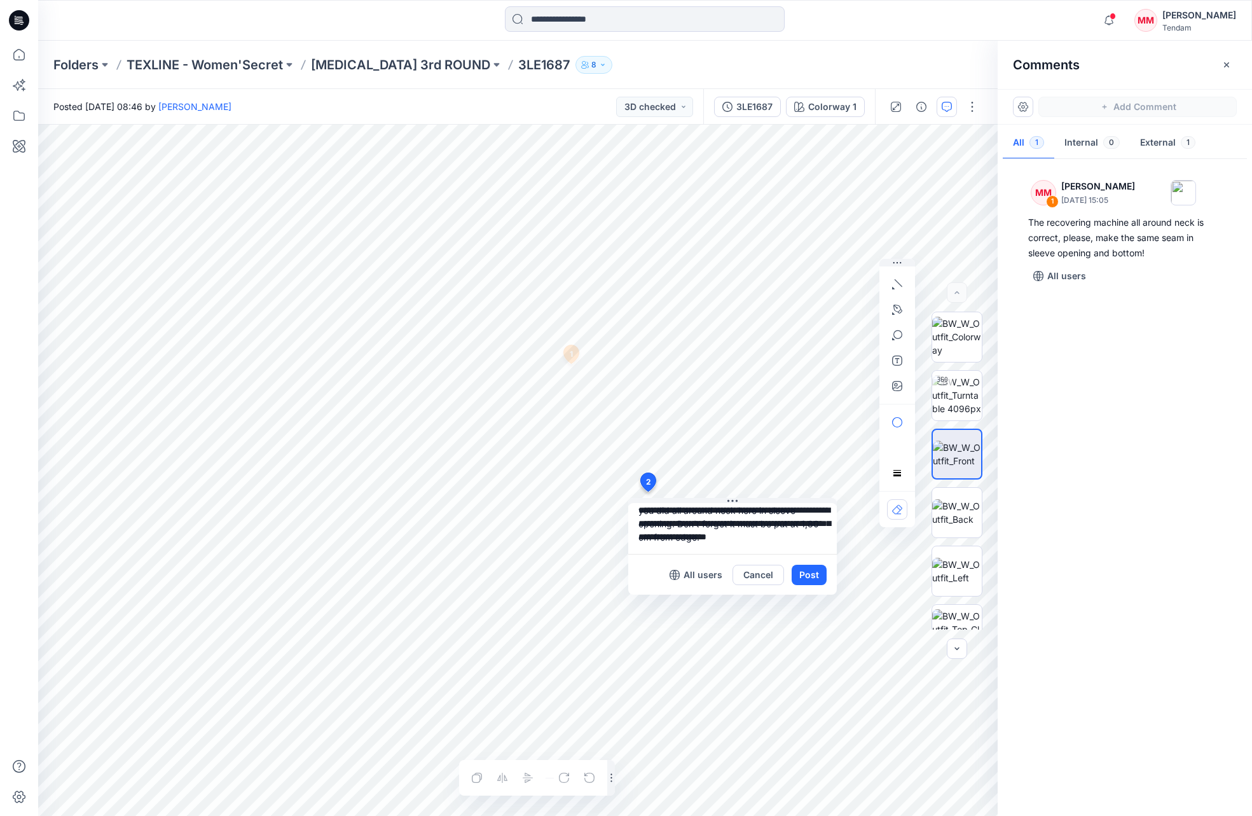
scroll to position [36, 0]
drag, startPoint x: 638, startPoint y: 519, endPoint x: 766, endPoint y: 524, distance: 127.9
click at [766, 524] on textarea "**********" at bounding box center [732, 528] width 209 height 51
type textarea "**********"
click at [807, 577] on button "Post" at bounding box center [809, 575] width 35 height 20
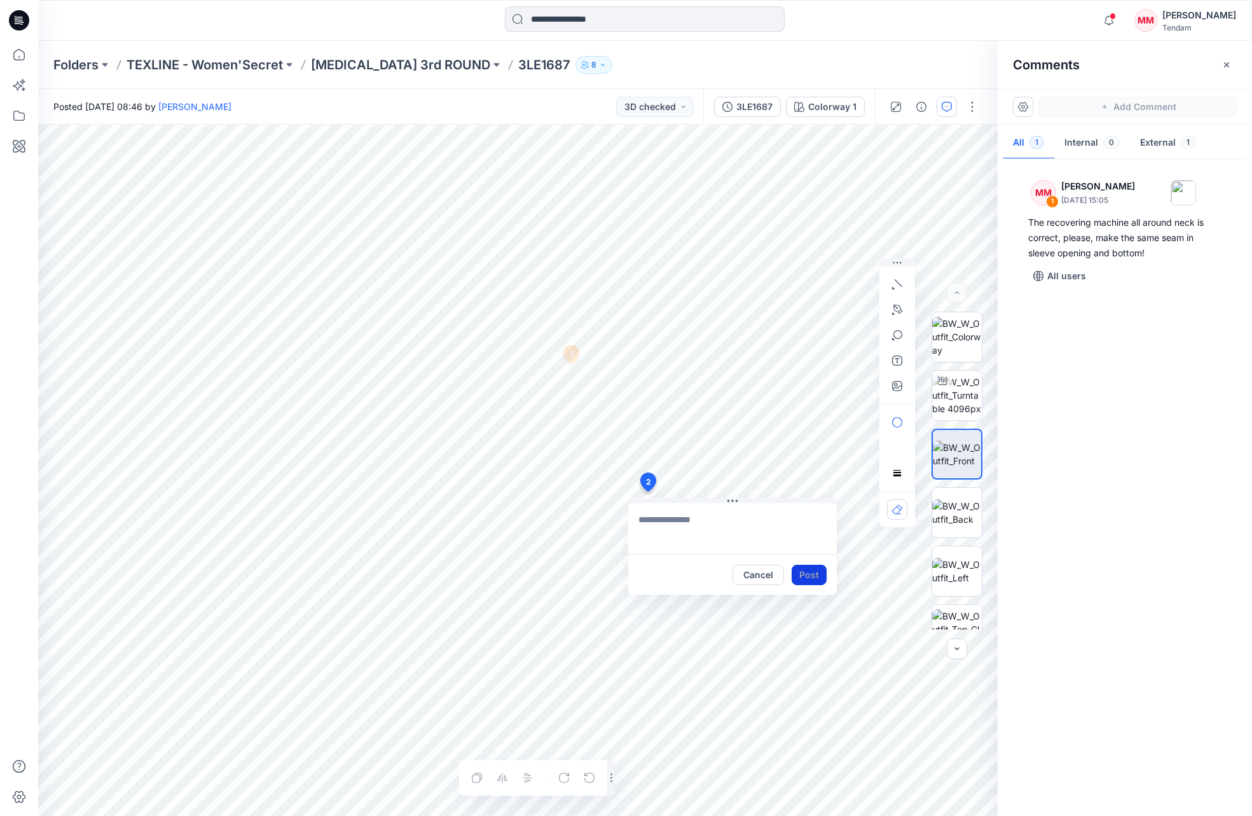
scroll to position [0, 0]
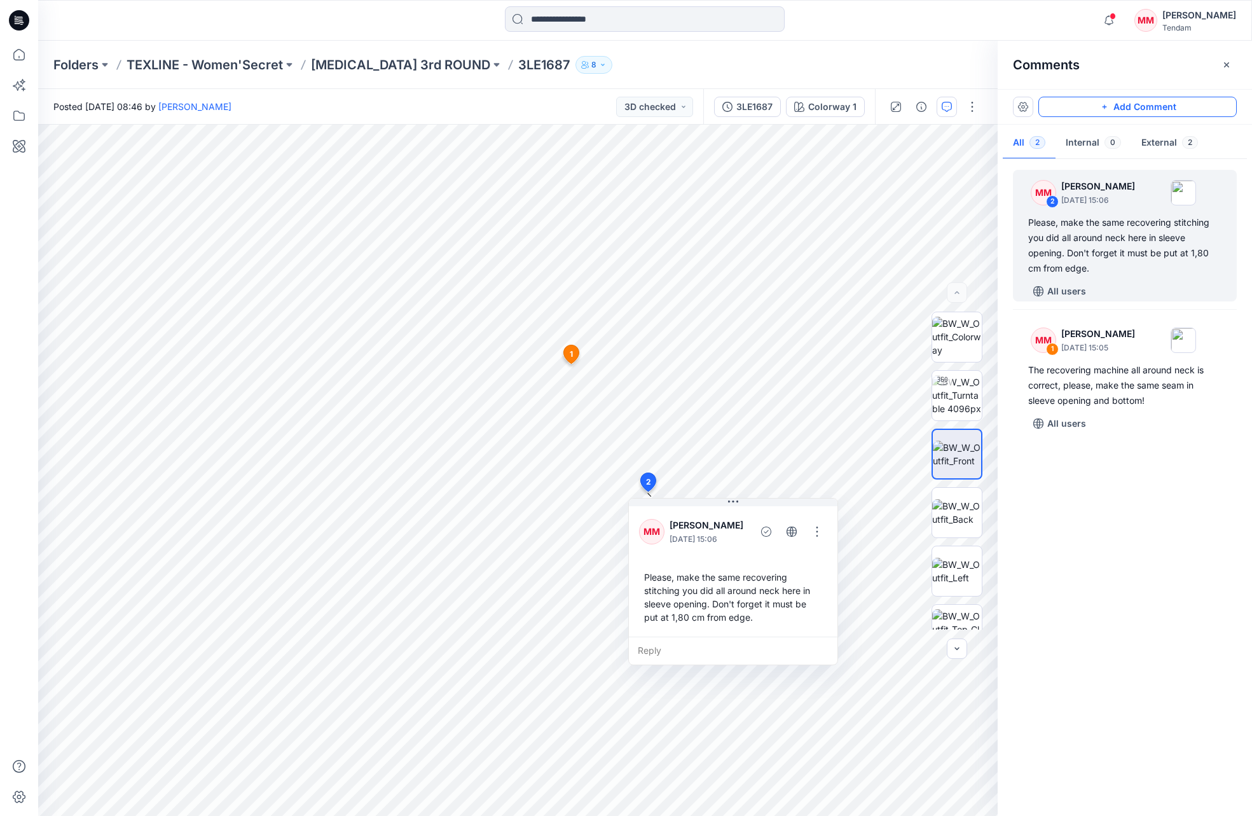
click at [1142, 107] on button "Add Comment" at bounding box center [1137, 107] width 198 height 20
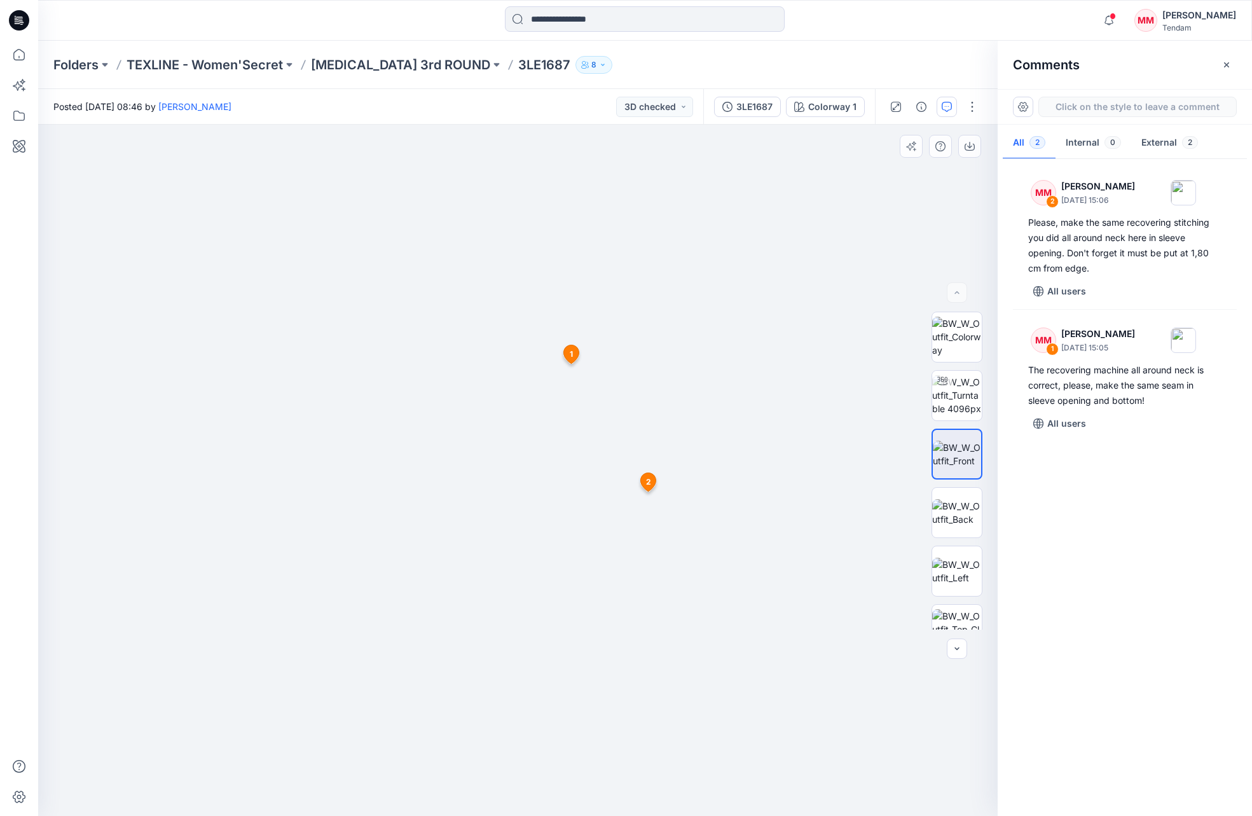
click at [502, 653] on div "3 1 MM Marta Miquel September 30, 2025 15:05 The recovering machine all around …" at bounding box center [517, 470] width 959 height 691
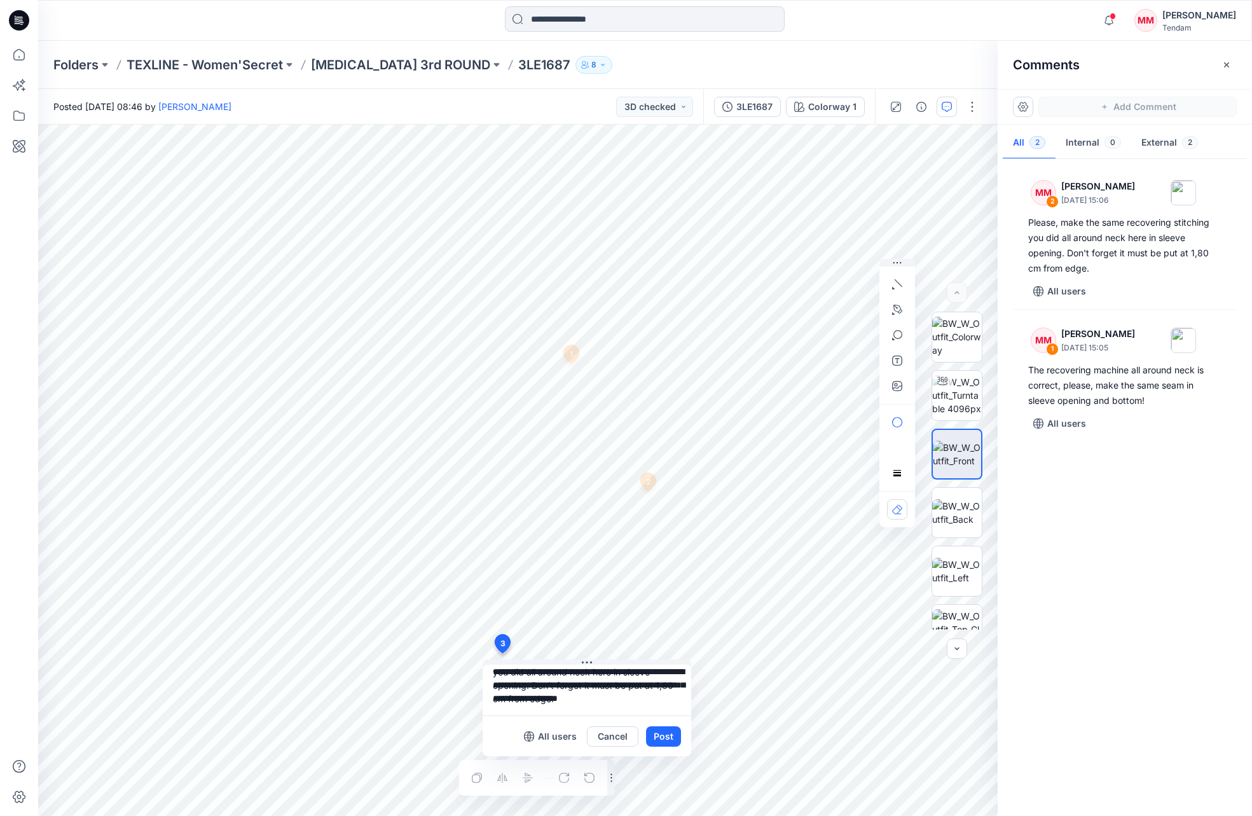
scroll to position [23, 0]
drag, startPoint x: 555, startPoint y: 686, endPoint x: 492, endPoint y: 685, distance: 62.9
click at [492, 685] on textarea "**********" at bounding box center [587, 689] width 209 height 51
type textarea "**********"
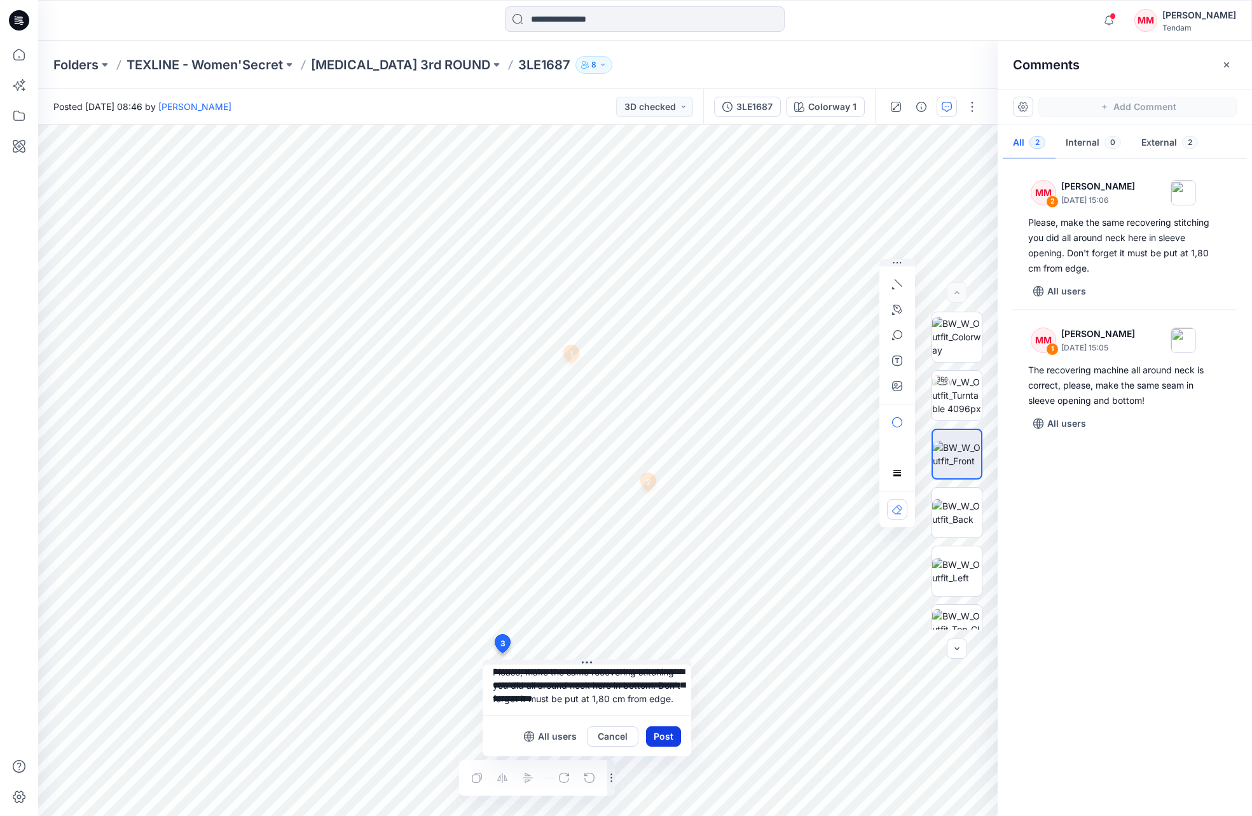
click at [661, 735] on button "Post" at bounding box center [663, 736] width 35 height 20
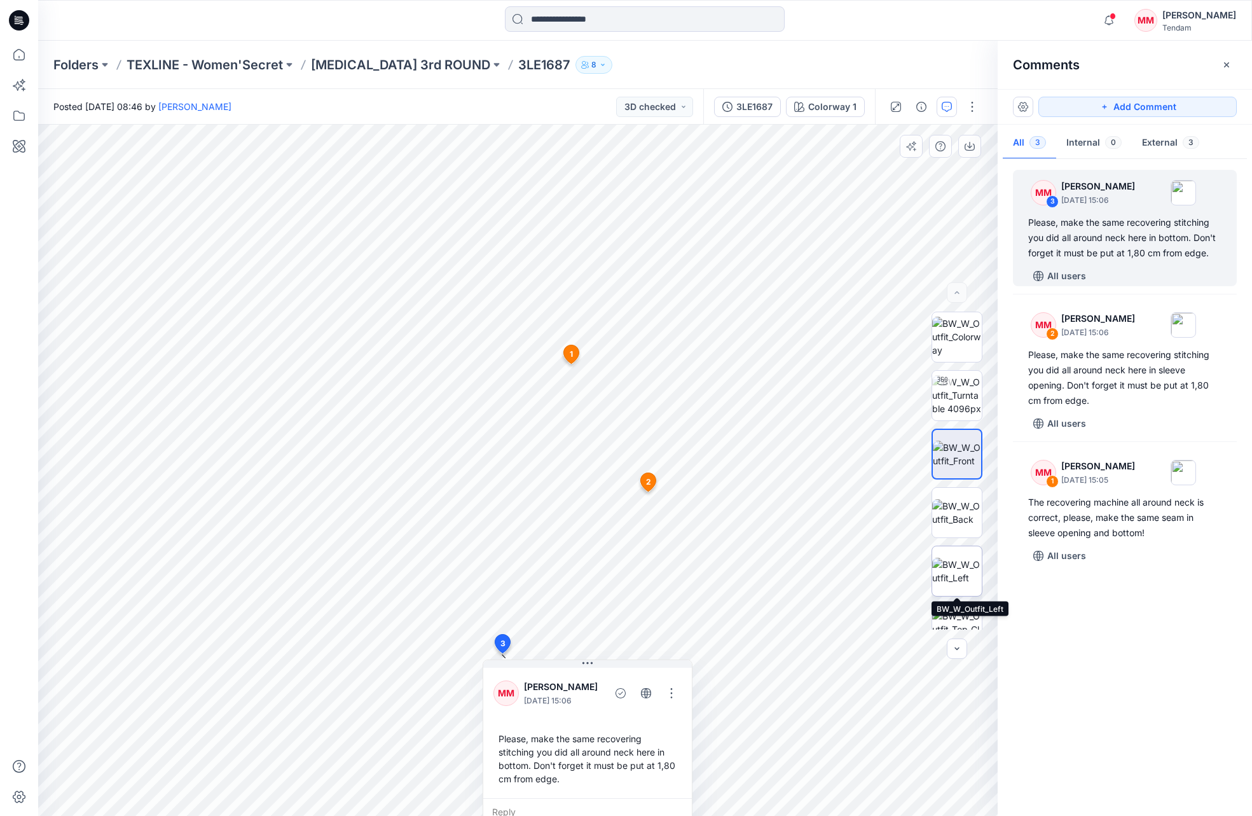
click at [949, 561] on img at bounding box center [957, 571] width 50 height 27
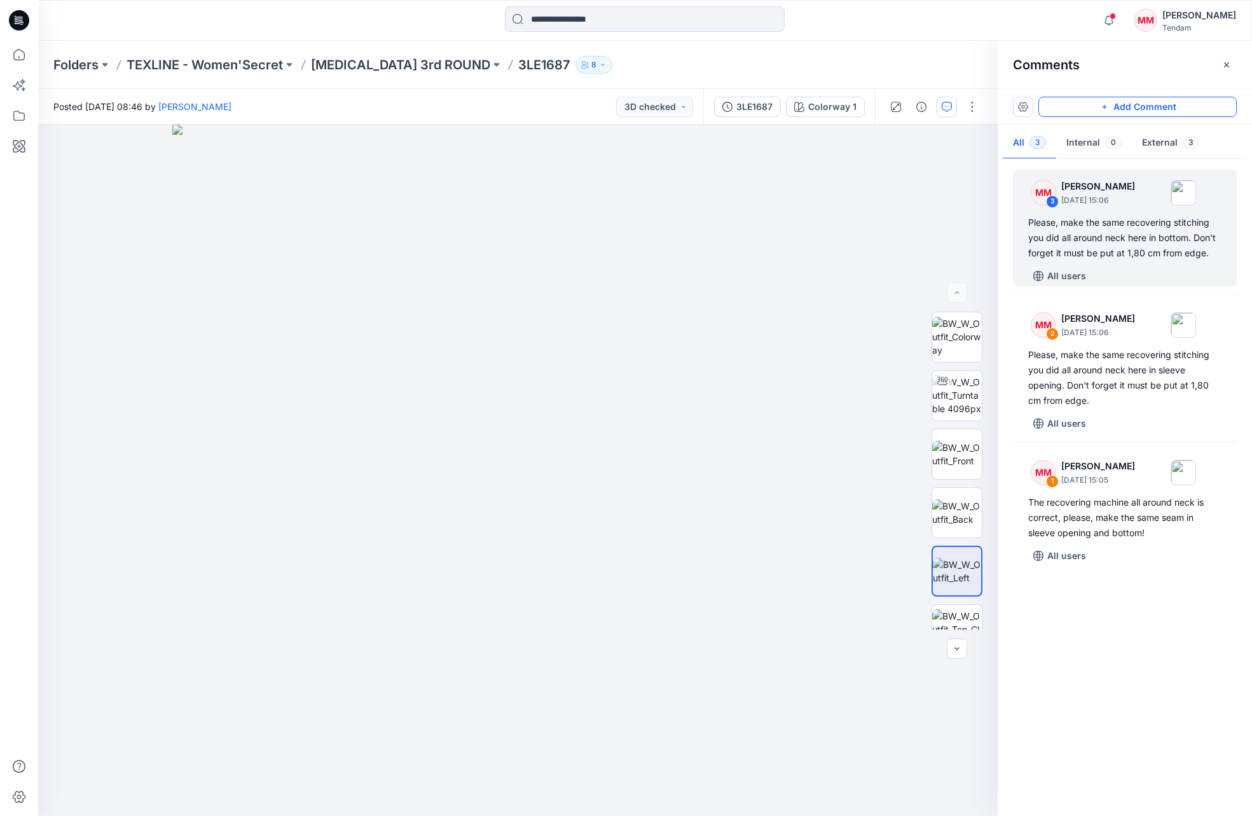
click at [1094, 109] on button "Add Comment" at bounding box center [1137, 107] width 198 height 20
click at [945, 109] on icon "button" at bounding box center [947, 107] width 10 height 10
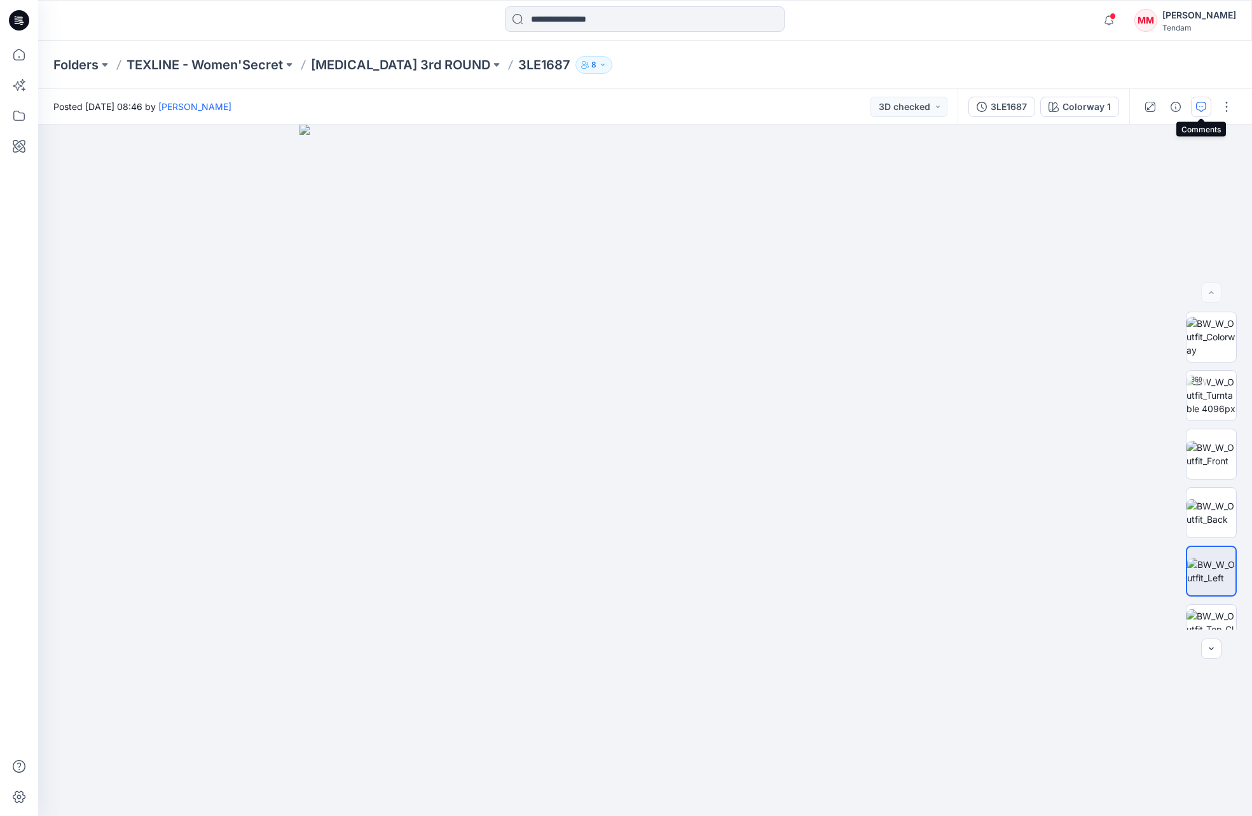
click at [1202, 106] on icon "button" at bounding box center [1201, 107] width 10 height 10
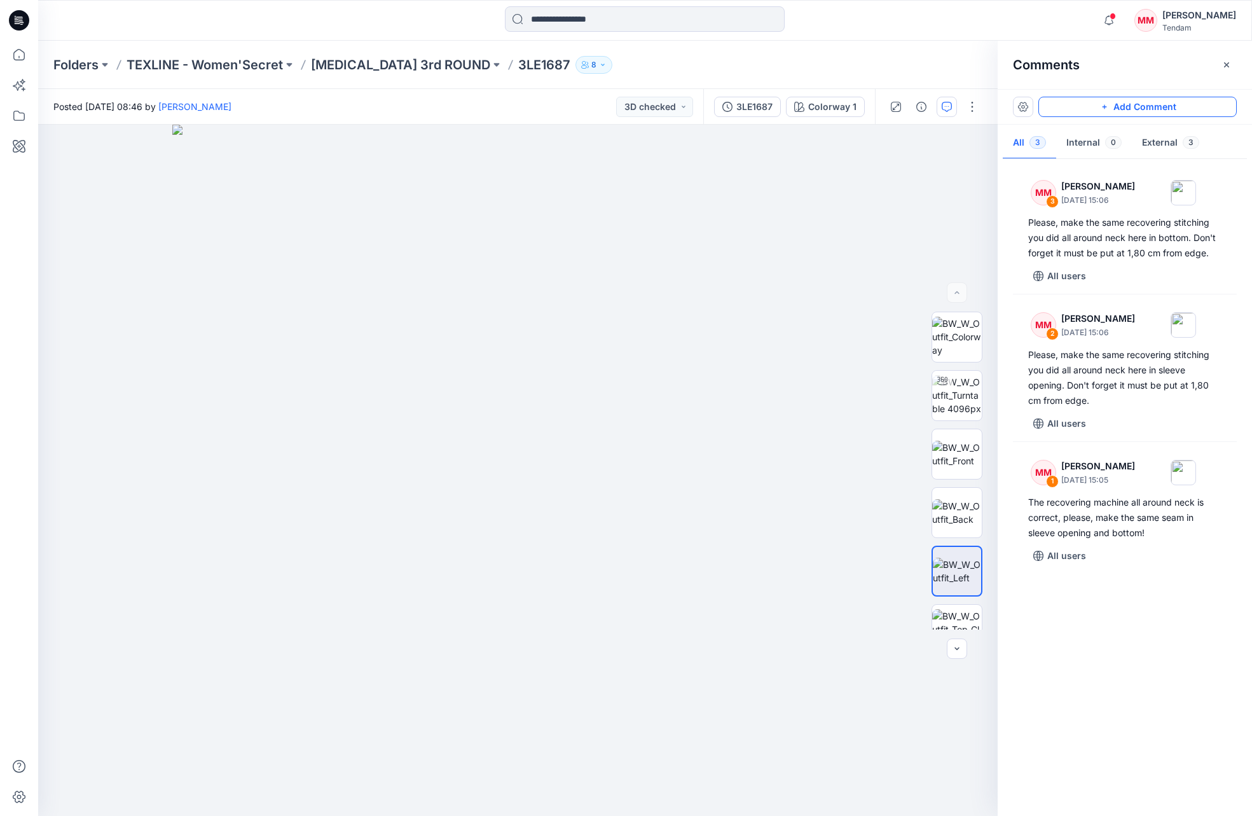
click at [1070, 110] on button "Add Comment" at bounding box center [1137, 107] width 198 height 20
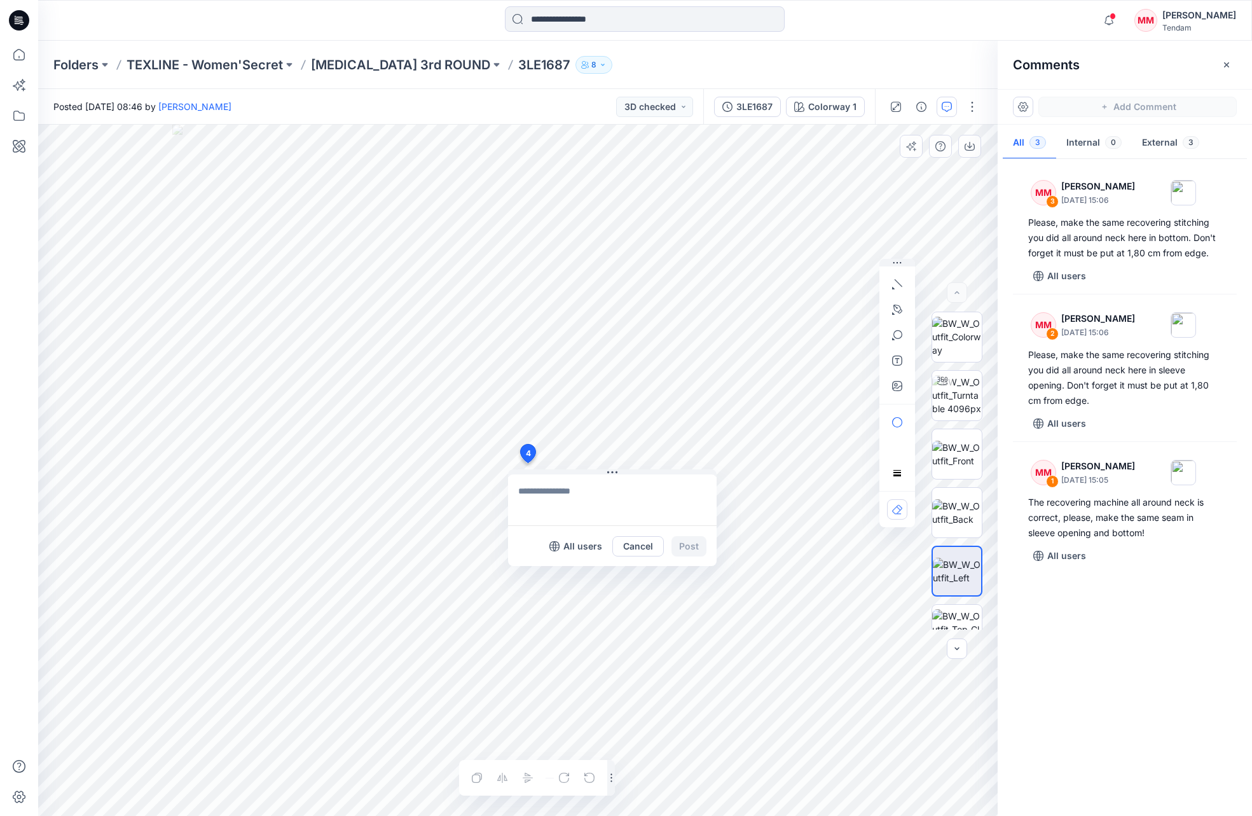
click at [527, 463] on div "4 All users Cancel Post Layer 1" at bounding box center [517, 470] width 959 height 691
click at [896, 385] on icon "button" at bounding box center [895, 384] width 3 height 3
click at [900, 385] on icon "button" at bounding box center [897, 386] width 10 height 10
type input"] "**********"
click at [580, 540] on div "4 All users Cancel Post Layer 1" at bounding box center [517, 470] width 959 height 691
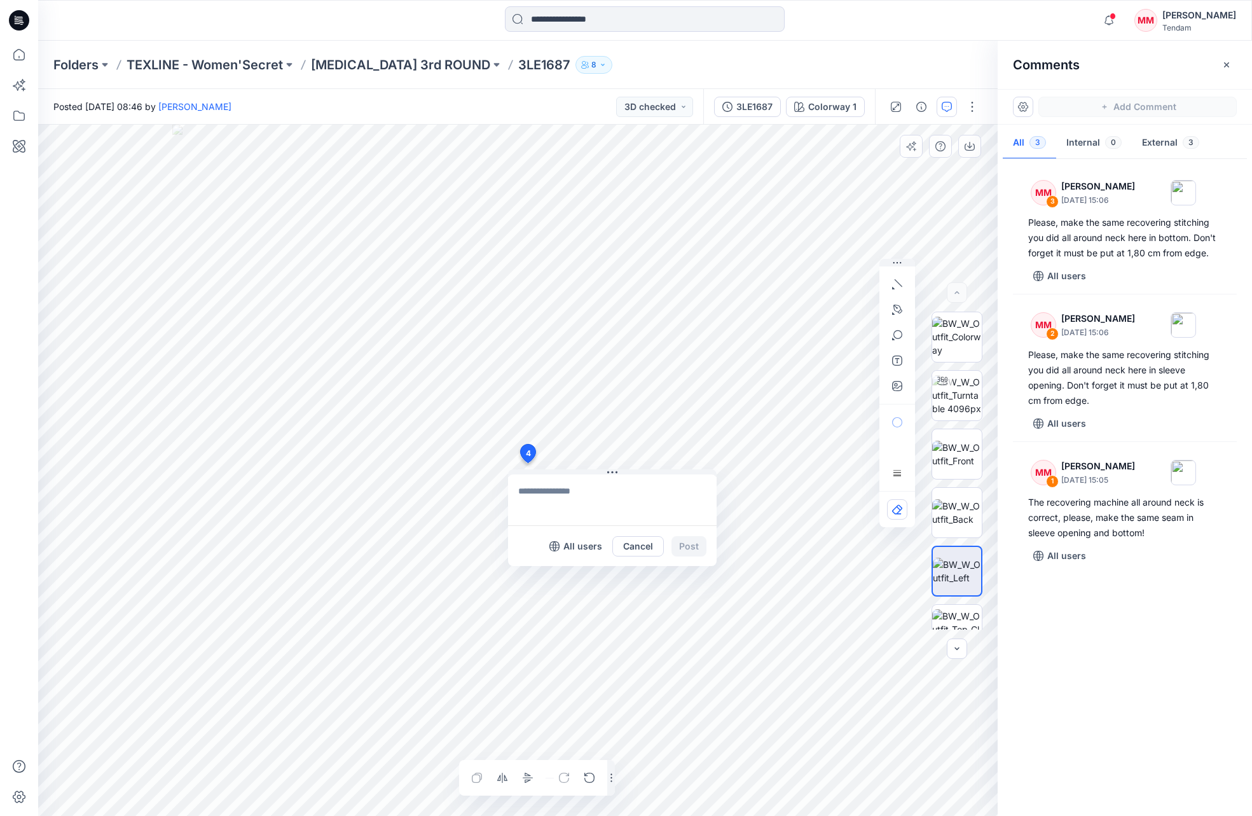
click at [633, 492] on div "4 All users Cancel Post Layer 1" at bounding box center [517, 470] width 959 height 691
click at [896, 383] on icon "button" at bounding box center [895, 384] width 3 height 3
type input"] "**********"
click at [557, 490] on textarea at bounding box center [612, 499] width 209 height 51
click at [691, 506] on textarea "**********" at bounding box center [612, 499] width 209 height 51
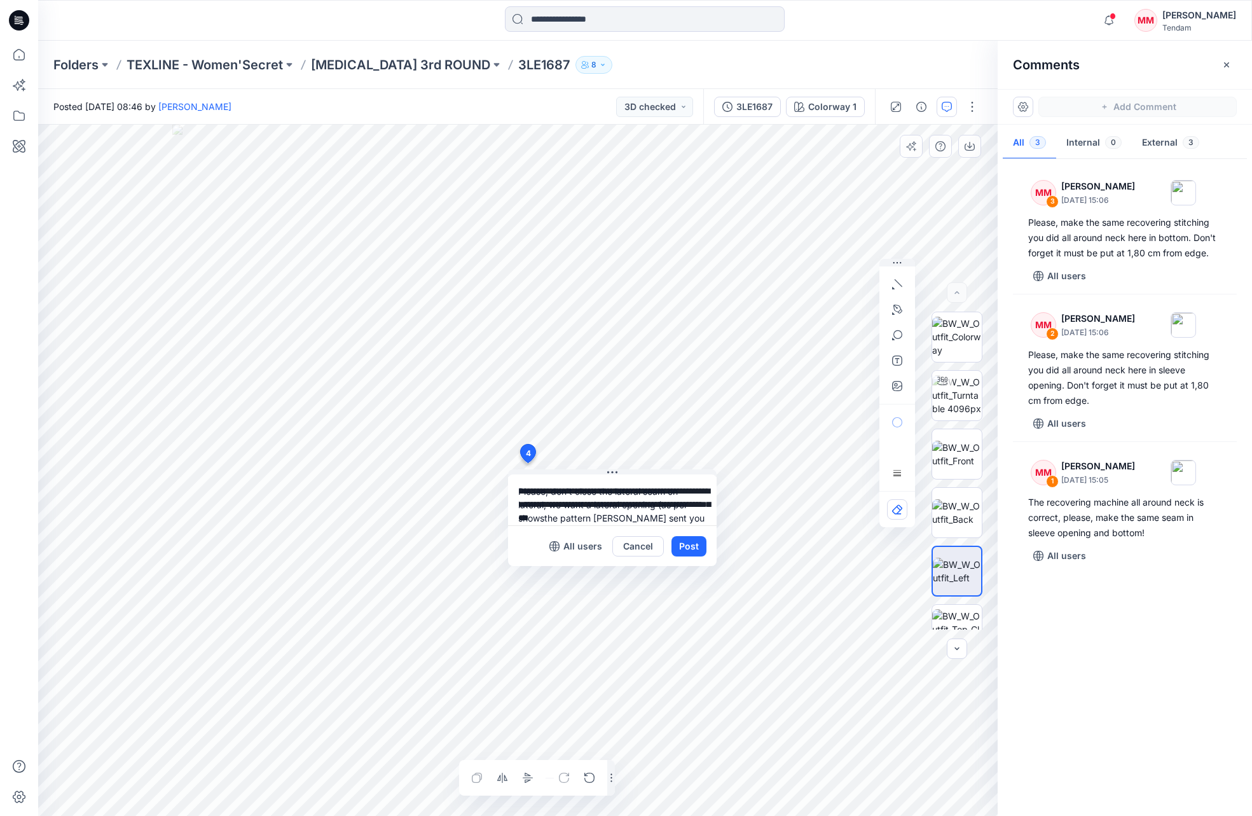
click at [612, 518] on textarea "**********" at bounding box center [612, 499] width 209 height 51
click at [690, 519] on textarea "**********" at bounding box center [612, 499] width 209 height 51
click at [602, 520] on textarea "**********" at bounding box center [612, 499] width 209 height 51
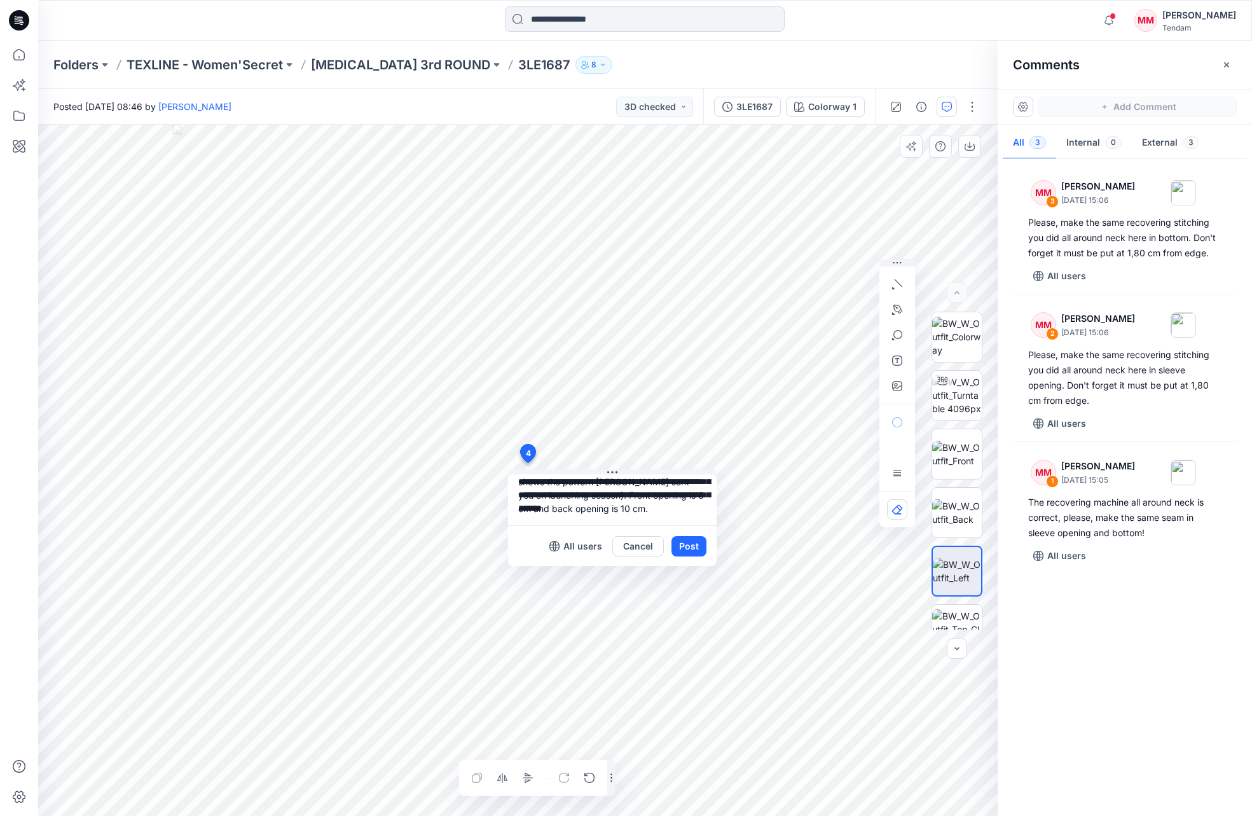
click at [625, 494] on textarea "**********" at bounding box center [612, 499] width 209 height 51
click at [583, 508] on textarea "**********" at bounding box center [612, 499] width 209 height 51
type textarea "**********"
click at [685, 549] on button "Post" at bounding box center [688, 546] width 35 height 20
